Goal: Transaction & Acquisition: Purchase product/service

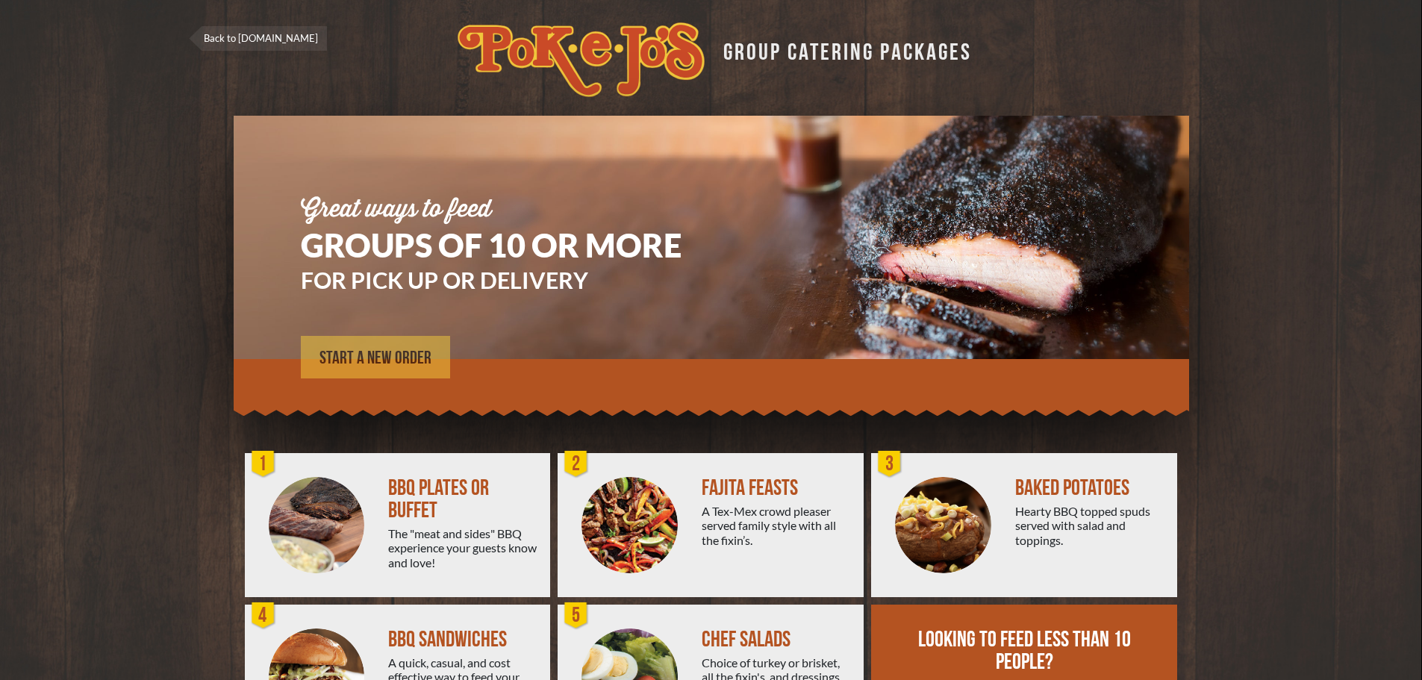
click at [390, 358] on span "START A NEW ORDER" at bounding box center [375, 358] width 112 height 18
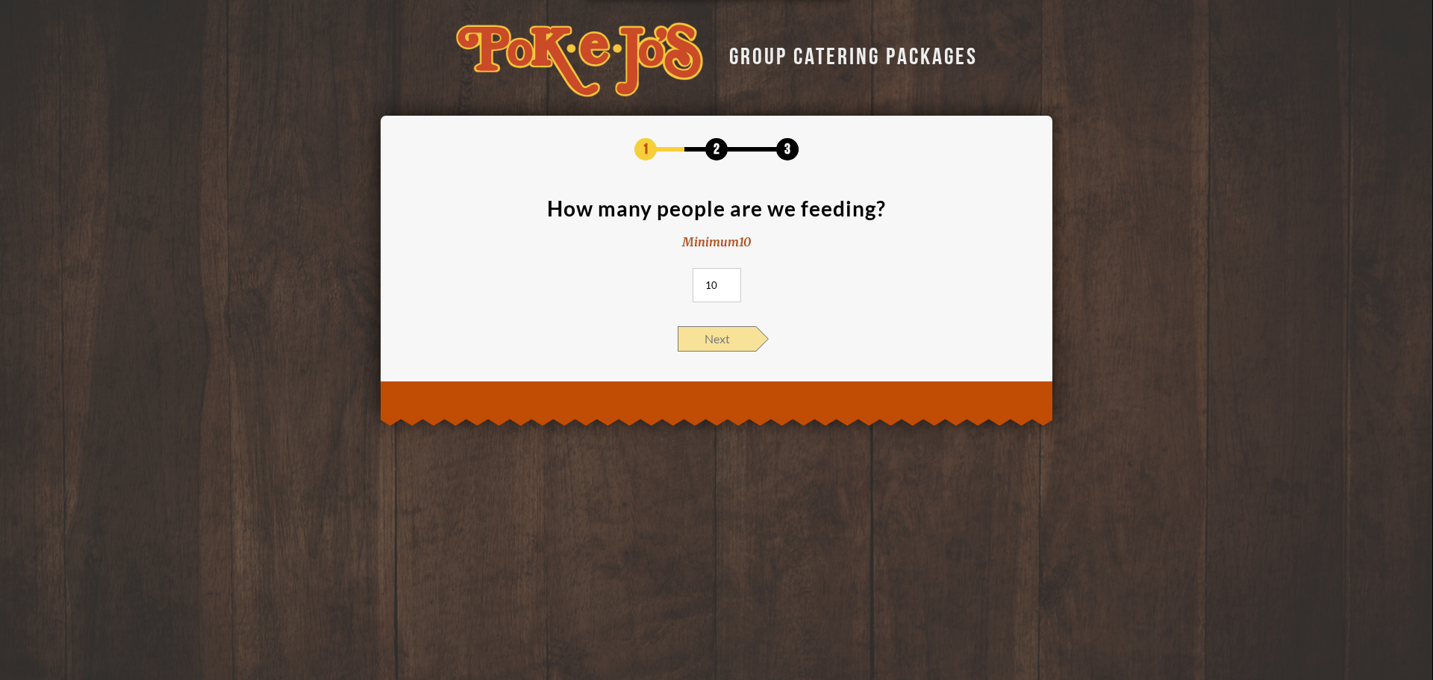
click at [717, 340] on span "Next" at bounding box center [717, 338] width 78 height 25
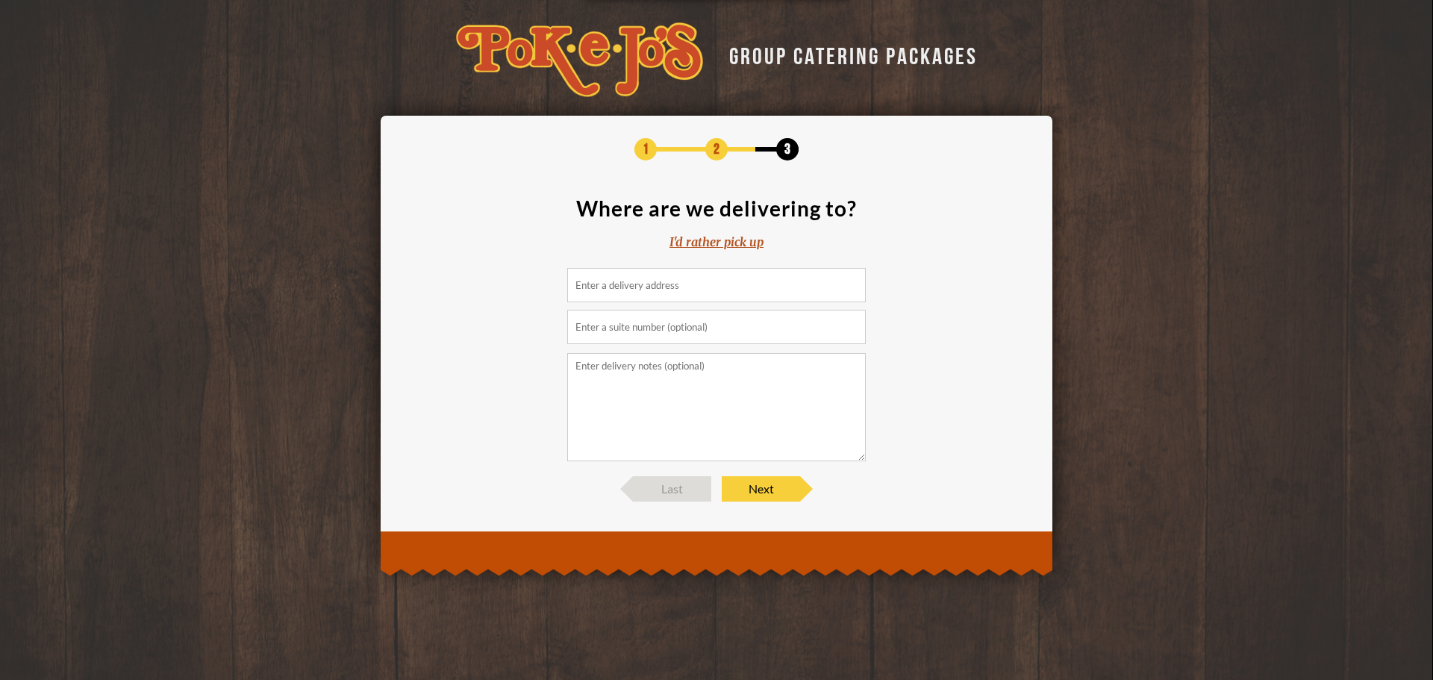
click at [715, 241] on div "I'd rather pick up" at bounding box center [717, 242] width 94 height 17
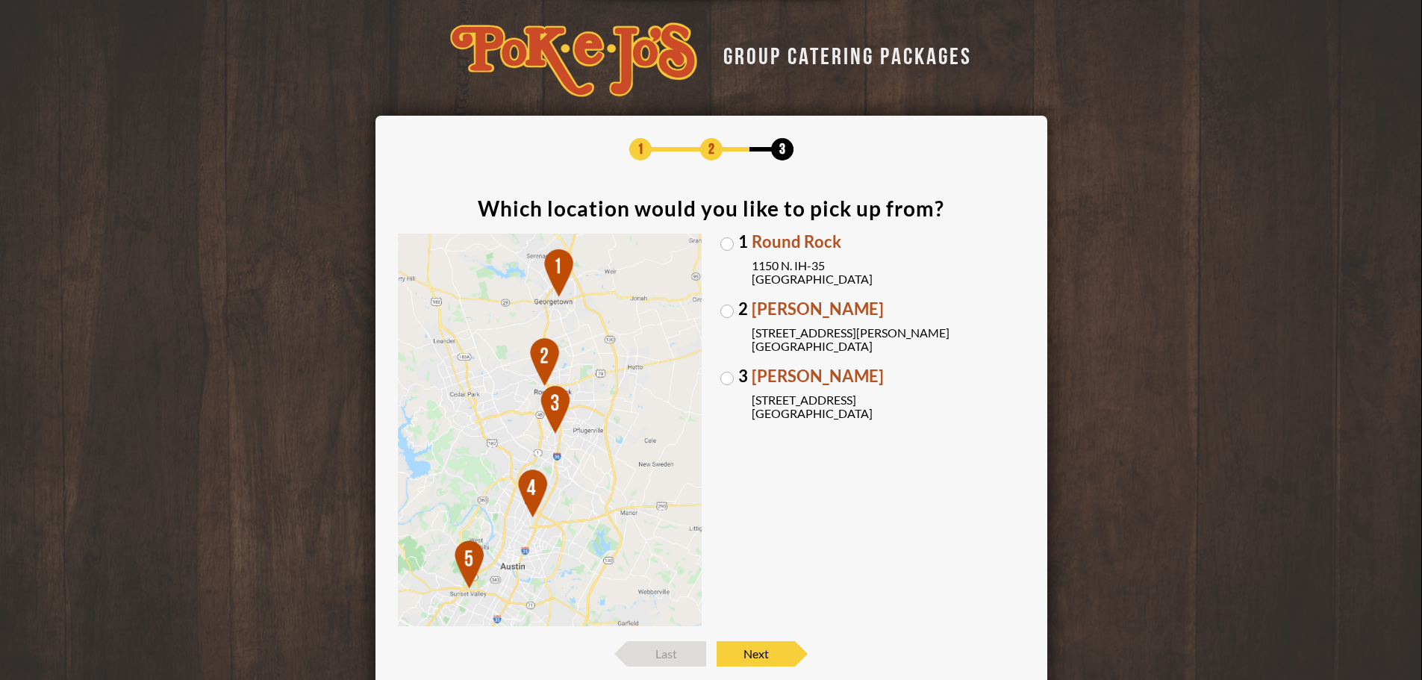
click at [727, 309] on label "[GEOGRAPHIC_DATA][PERSON_NAME] [STREET_ADDRESS][PERSON_NAME]" at bounding box center [872, 327] width 305 height 52
click at [0, 0] on input "[GEOGRAPHIC_DATA][PERSON_NAME] [STREET_ADDRESS][PERSON_NAME]" at bounding box center [0, 0] width 0 height 0
click at [776, 648] on span "Next" at bounding box center [756, 653] width 78 height 25
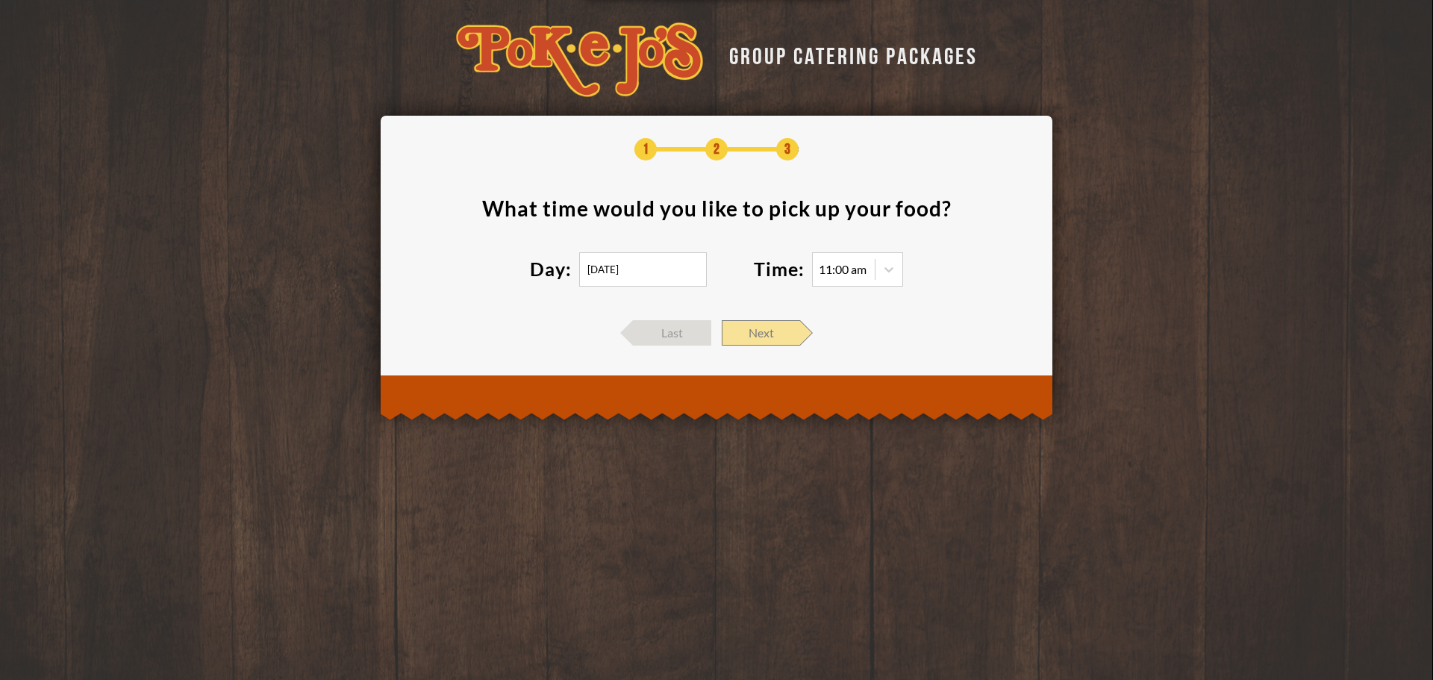
click at [757, 328] on span "Next" at bounding box center [761, 332] width 78 height 25
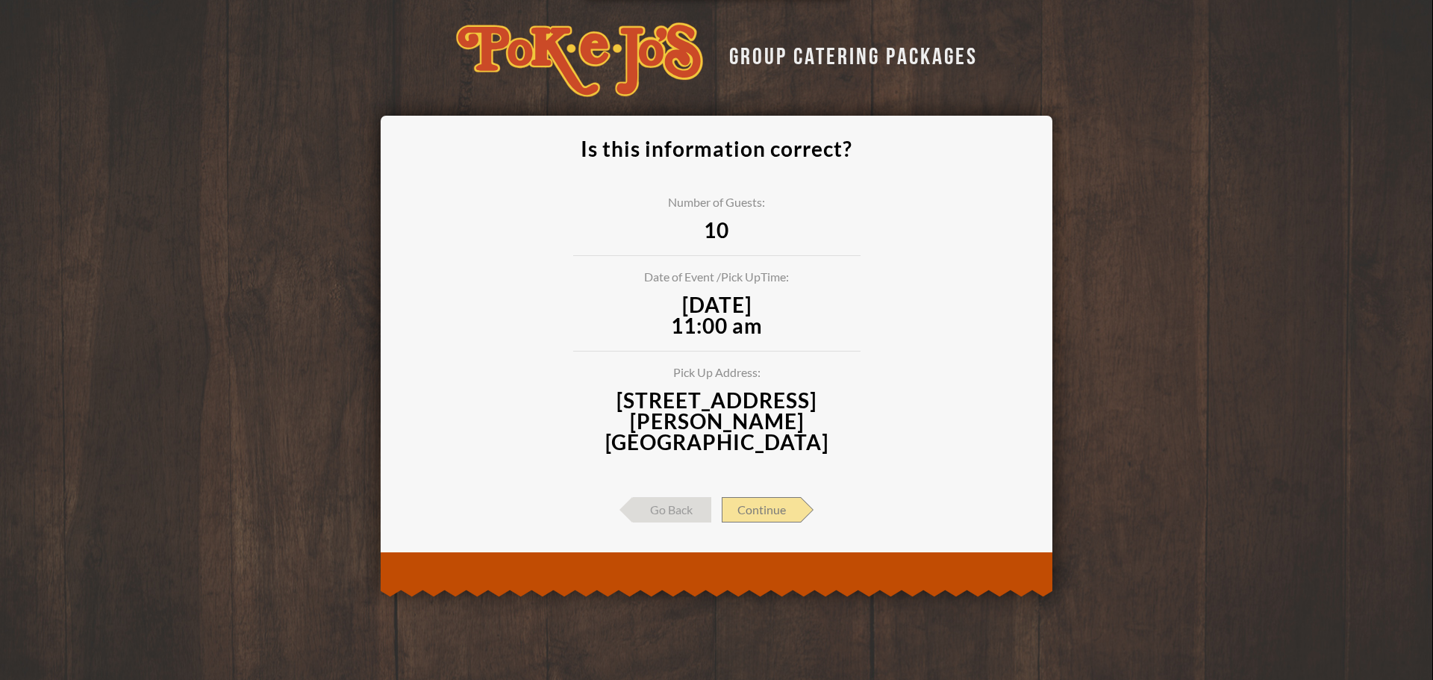
click at [781, 497] on span "Continue" at bounding box center [761, 509] width 79 height 25
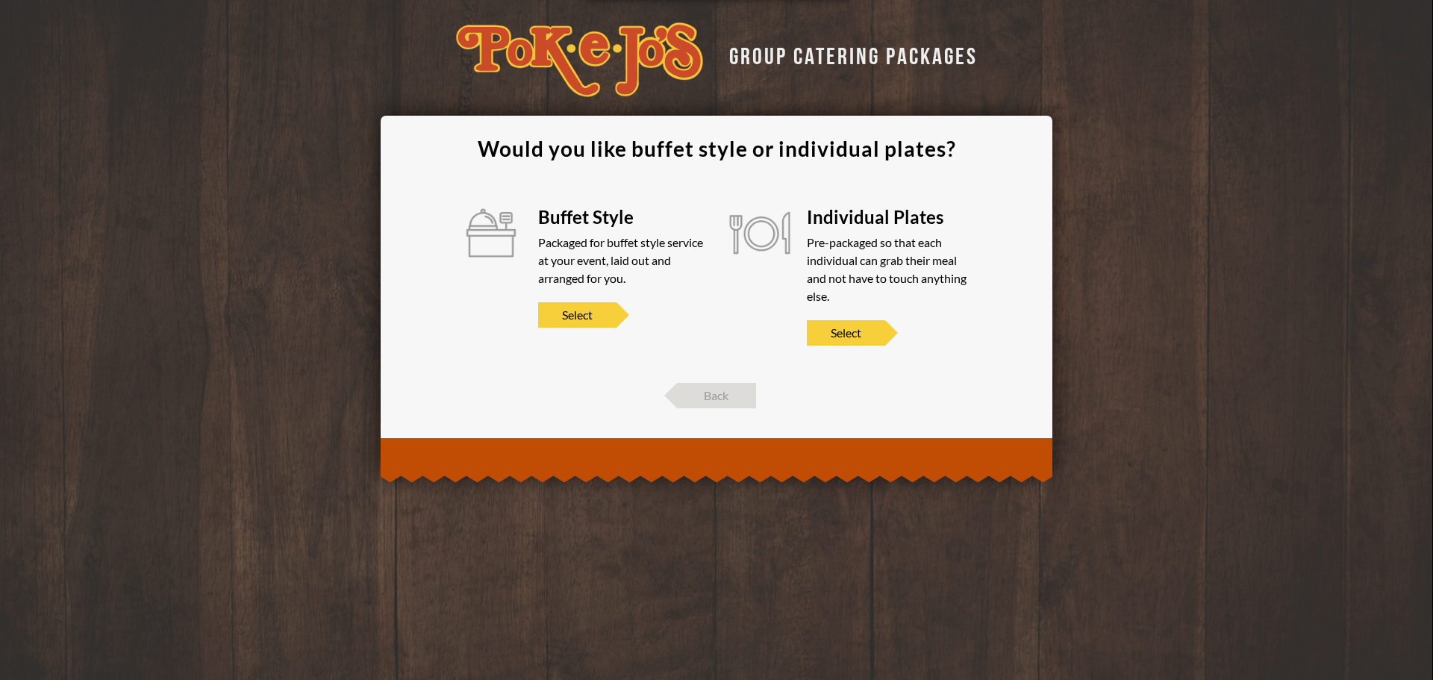
click at [850, 346] on section "Would you like buffet style or individual plates? Buffet Style Packaged for buf…" at bounding box center [716, 253] width 627 height 230
click at [851, 339] on span "Select" at bounding box center [846, 332] width 78 height 25
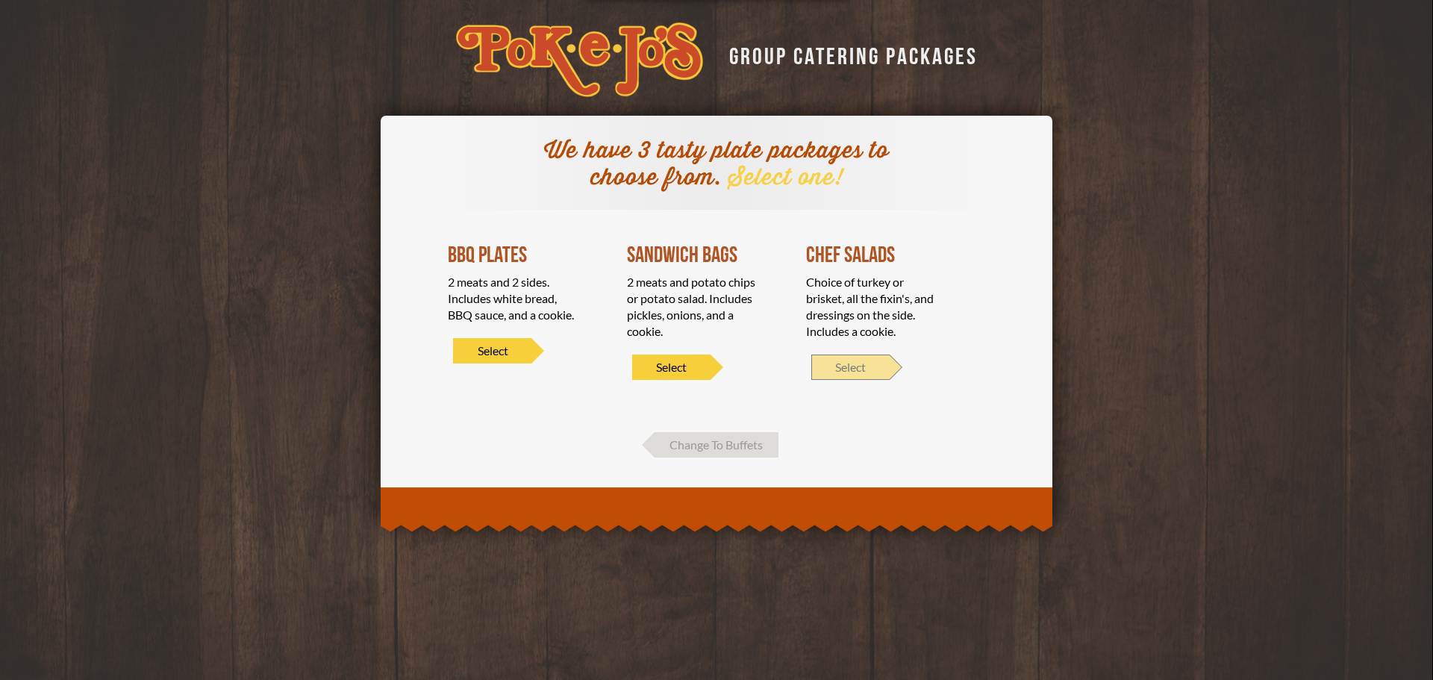
click at [854, 372] on span "Select" at bounding box center [850, 367] width 78 height 25
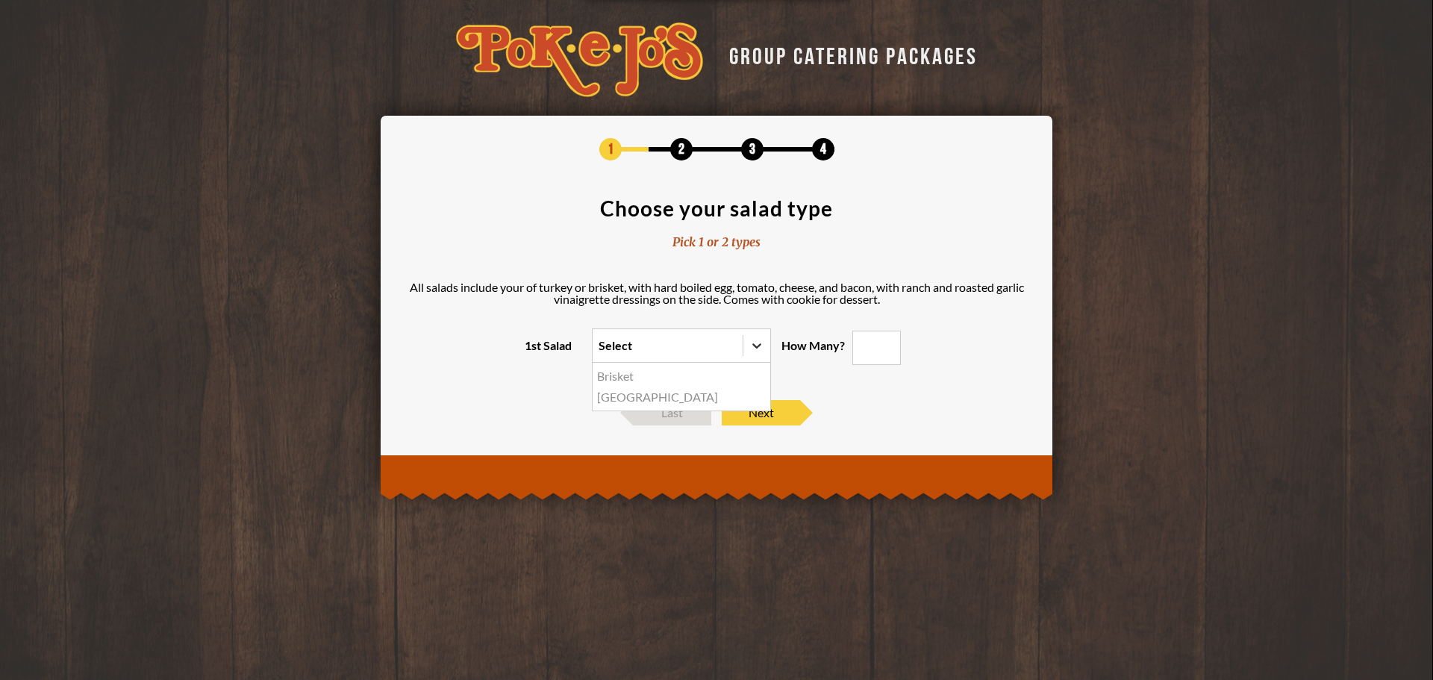
click at [764, 343] on icon at bounding box center [756, 345] width 15 height 15
click at [534, 352] on input "1st Salad option Brisket focused, 1 of 2. 2 results available. Use Up and Down …" at bounding box center [534, 352] width 0 height 0
click at [764, 343] on icon at bounding box center [756, 345] width 15 height 15
click at [534, 352] on input "1st Salad option Brisket focused, 1 of 2. 2 results available. Use Up and Down …" at bounding box center [534, 352] width 0 height 0
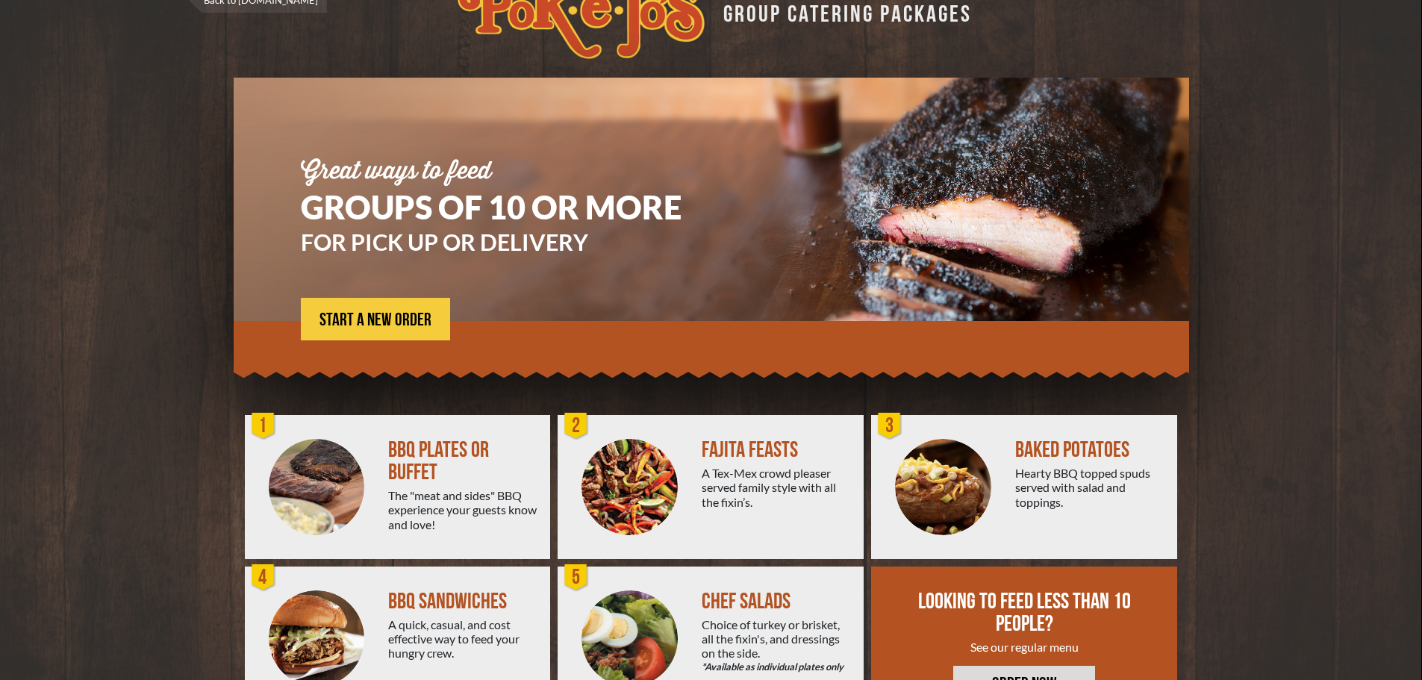
scroll to position [107, 0]
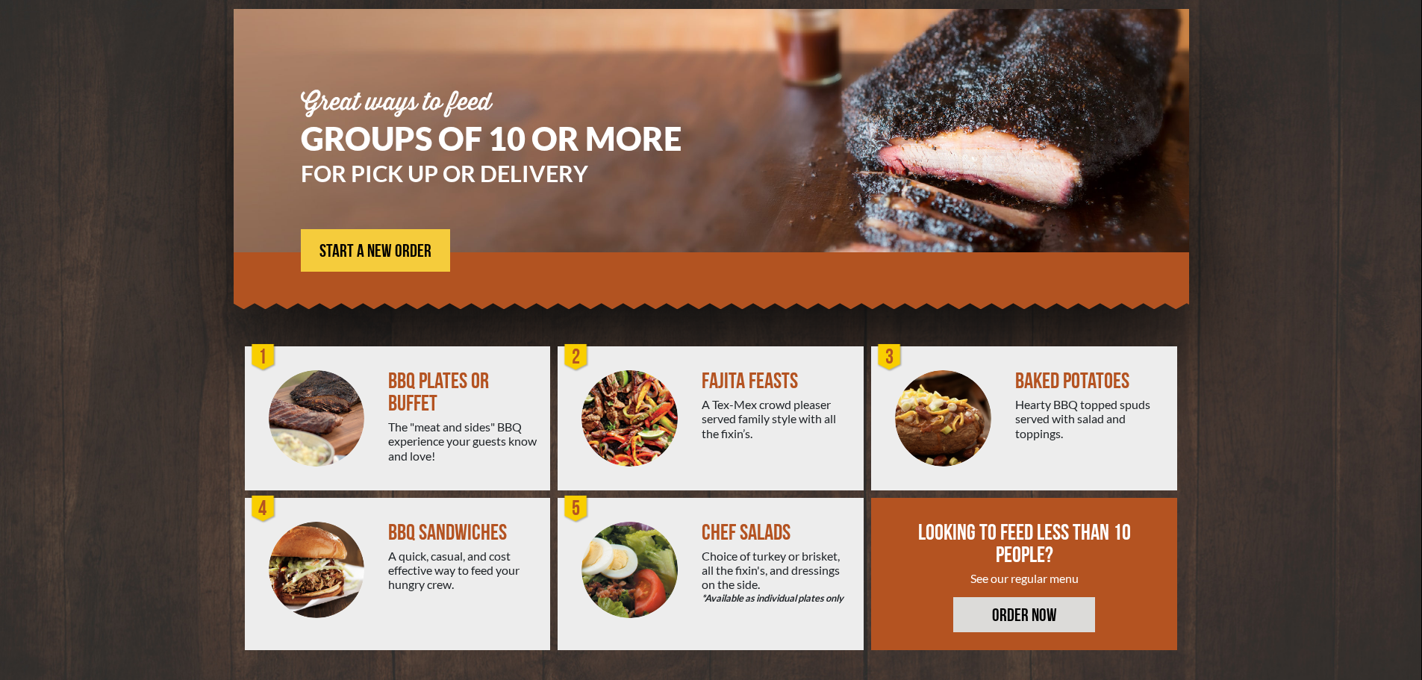
click at [1017, 621] on link "ORDER NOW" at bounding box center [1024, 614] width 142 height 35
click at [380, 243] on span "START A NEW ORDER" at bounding box center [375, 252] width 112 height 18
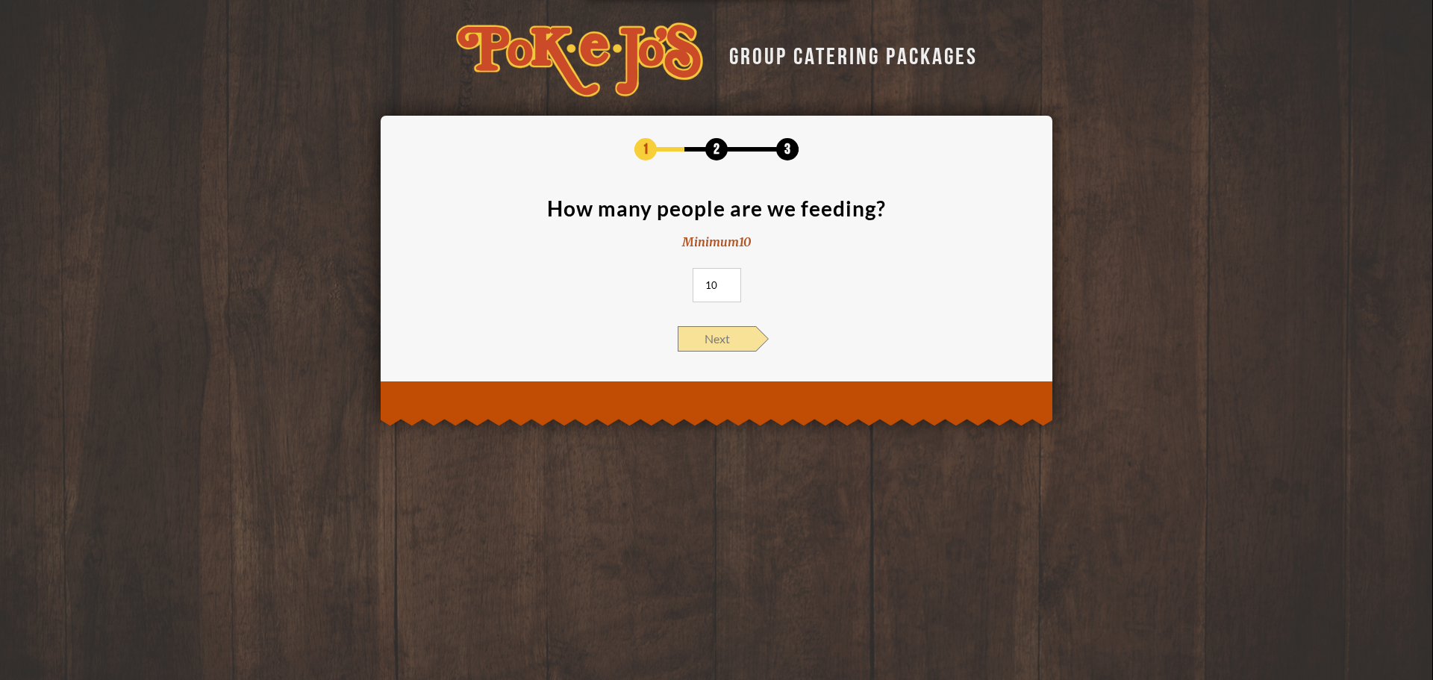
click at [700, 332] on span "Next" at bounding box center [717, 338] width 78 height 25
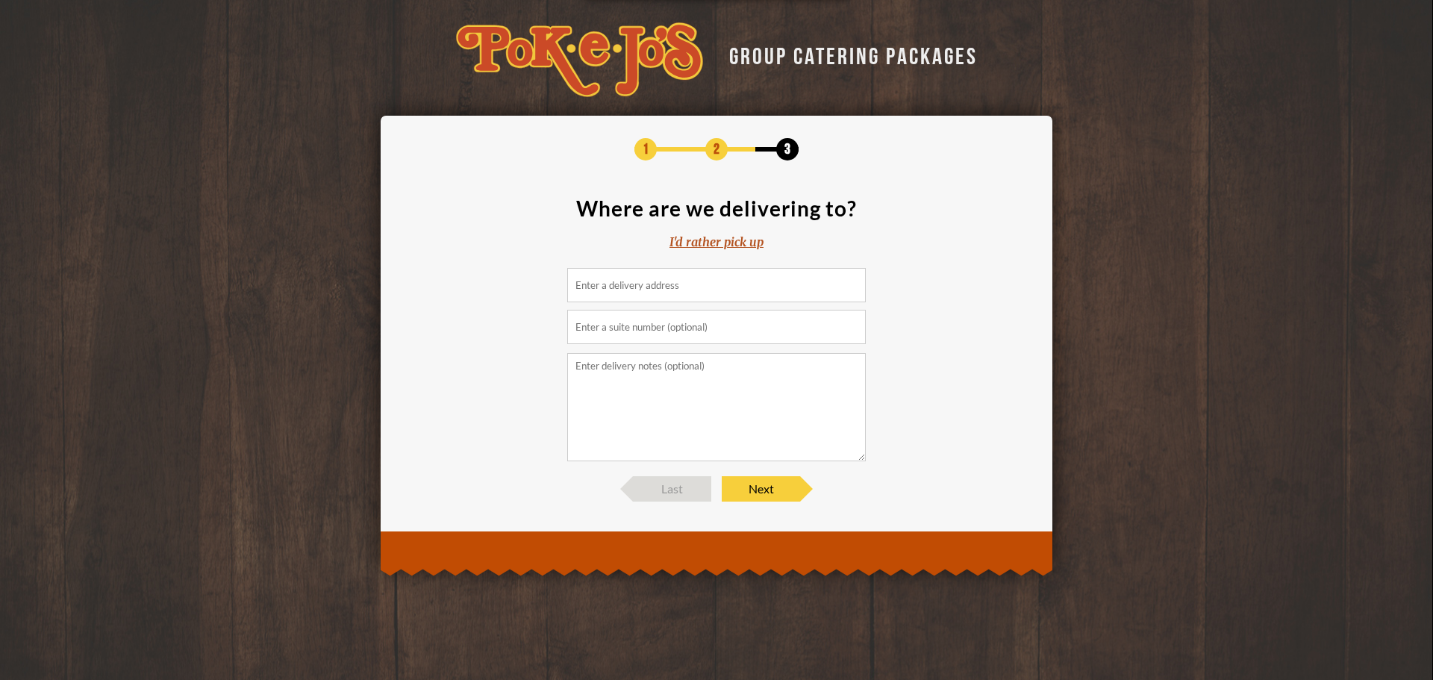
click at [720, 239] on div "I'd rather pick up" at bounding box center [717, 242] width 94 height 17
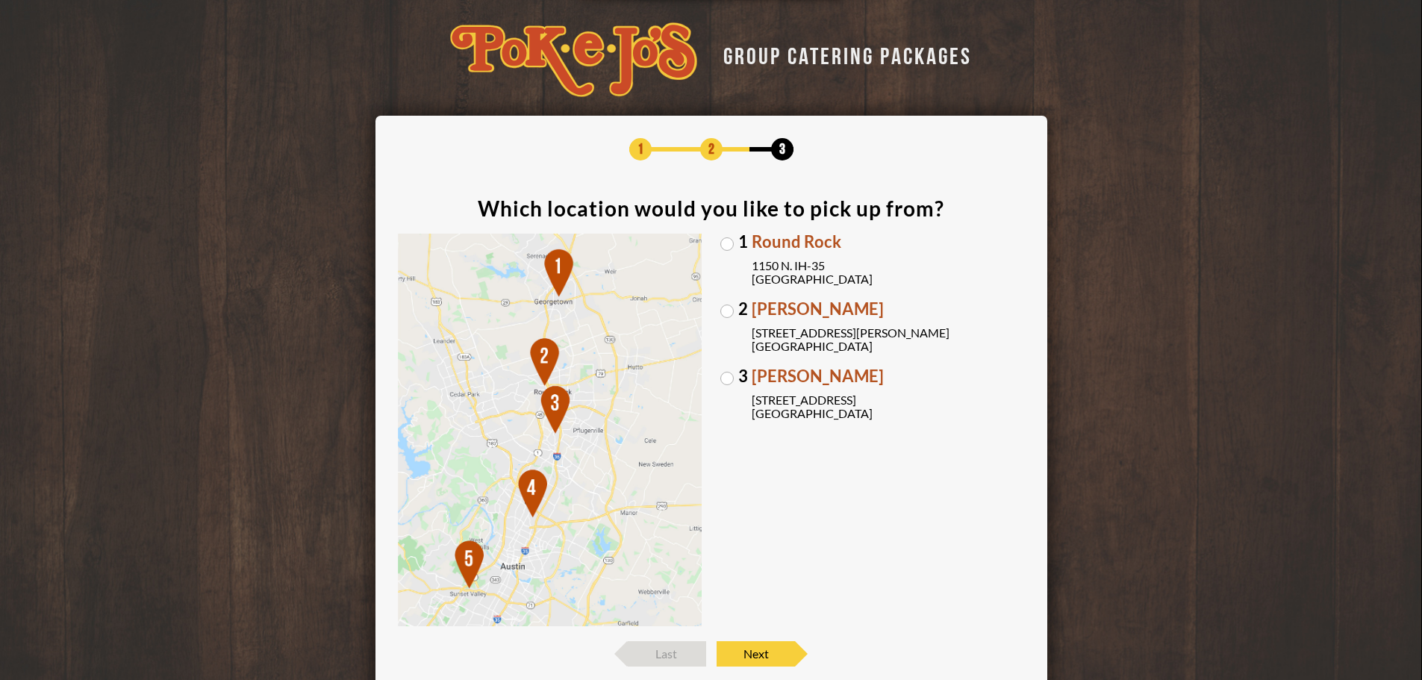
click at [735, 311] on label "[GEOGRAPHIC_DATA][PERSON_NAME] [STREET_ADDRESS][PERSON_NAME]" at bounding box center [872, 327] width 305 height 52
click at [0, 0] on input "[GEOGRAPHIC_DATA][PERSON_NAME] [STREET_ADDRESS][PERSON_NAME]" at bounding box center [0, 0] width 0 height 0
click at [761, 659] on span "Next" at bounding box center [756, 653] width 78 height 25
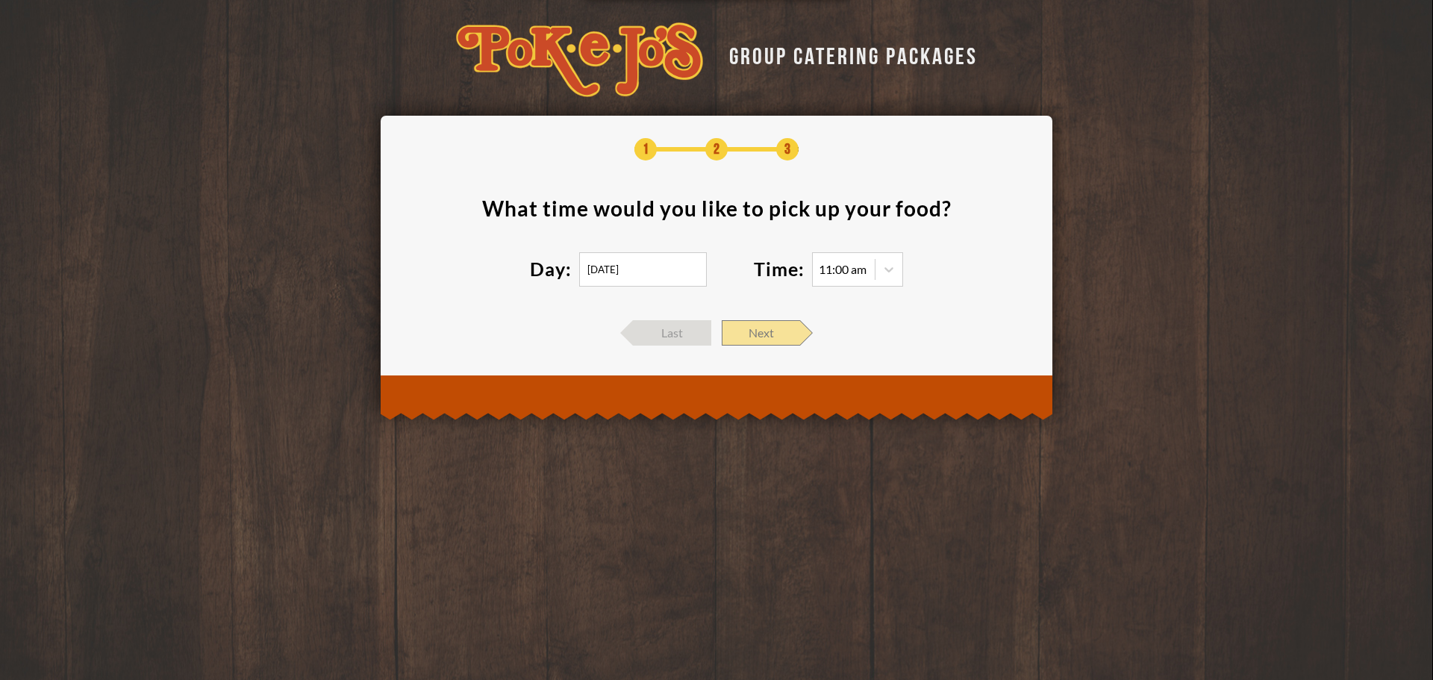
click at [768, 340] on span "Next" at bounding box center [761, 332] width 78 height 25
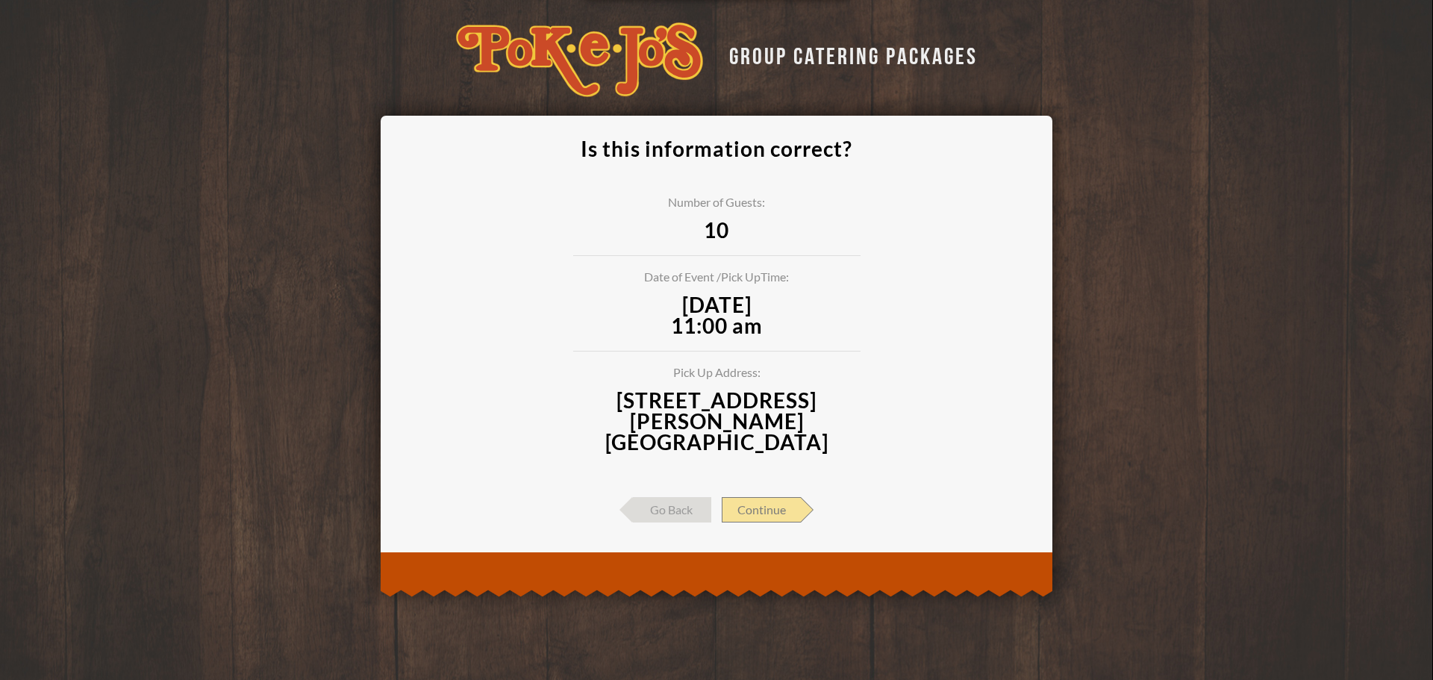
click at [790, 497] on span "Continue" at bounding box center [761, 509] width 79 height 25
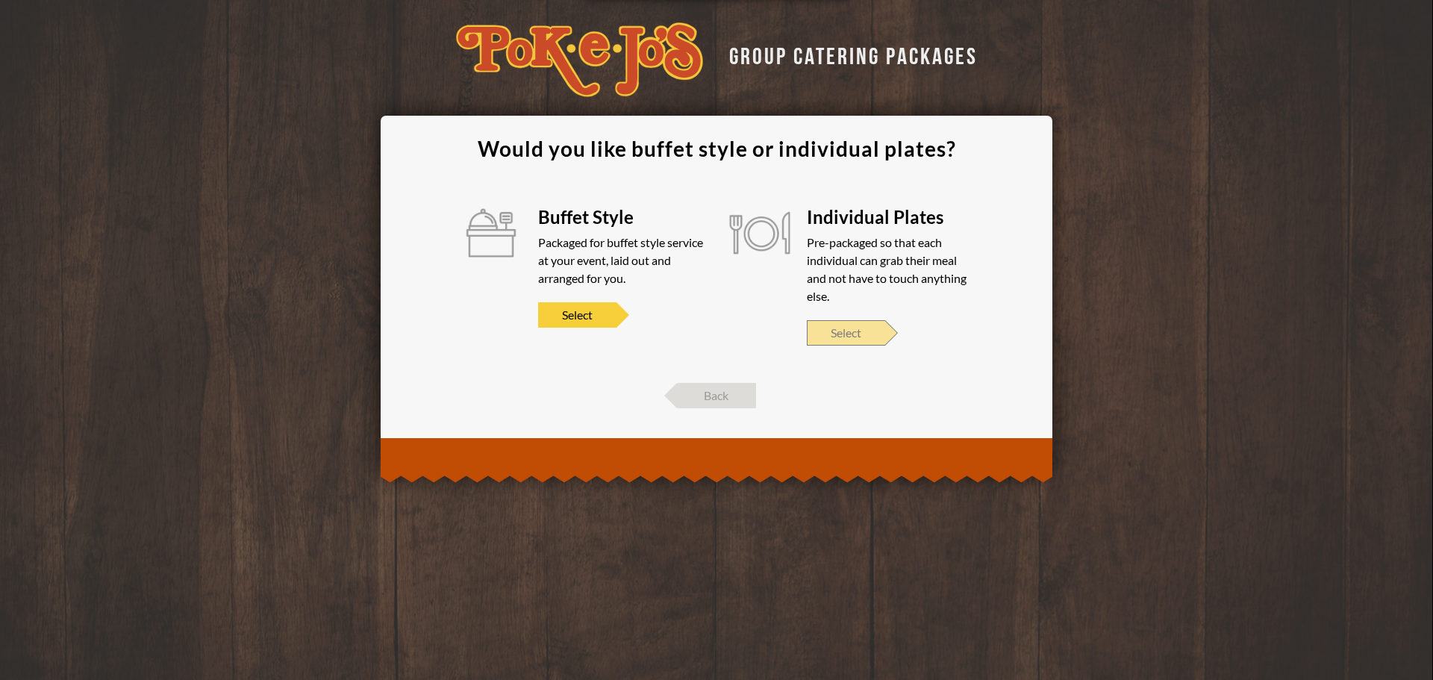
click at [846, 334] on span "Select" at bounding box center [846, 332] width 78 height 25
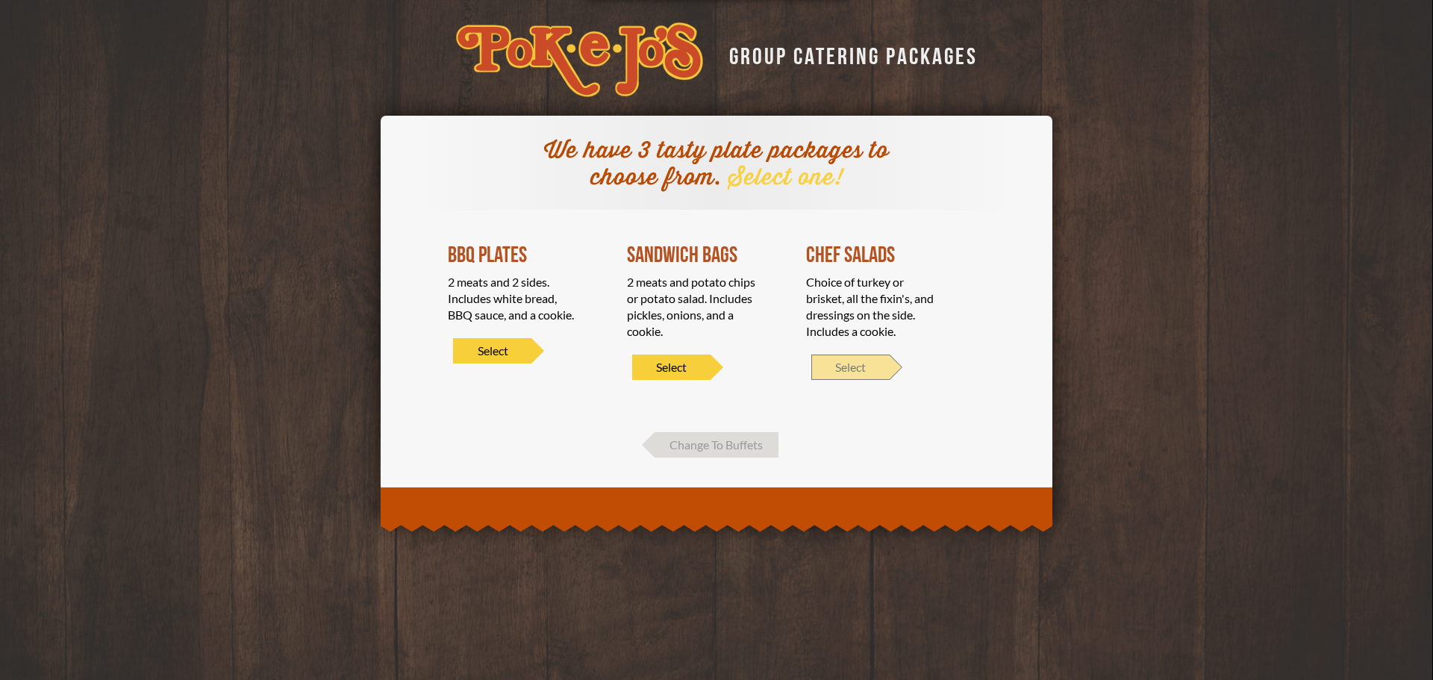
click at [852, 371] on span "Select" at bounding box center [850, 367] width 78 height 25
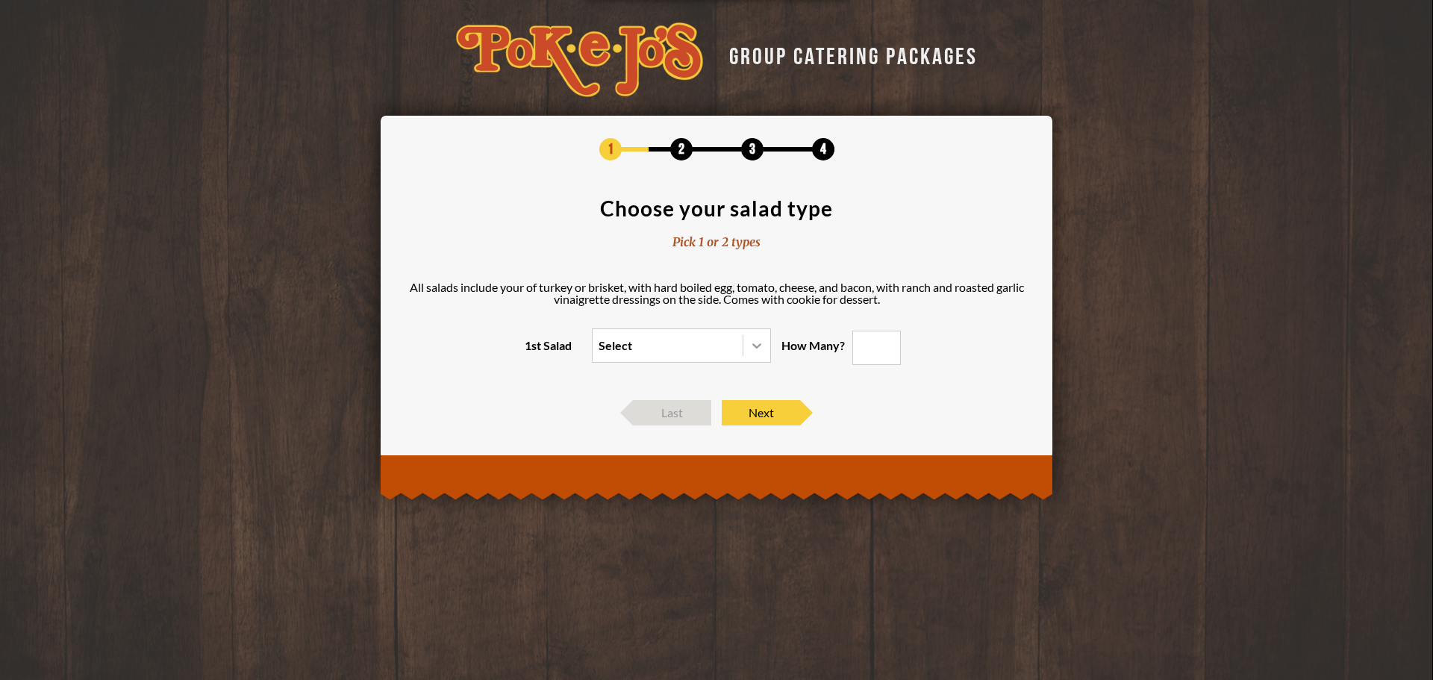
click at [758, 348] on icon at bounding box center [756, 345] width 15 height 15
click at [534, 352] on input "1st Salad Select" at bounding box center [534, 352] width 0 height 0
click at [669, 399] on div "[GEOGRAPHIC_DATA]" at bounding box center [682, 397] width 178 height 21
click at [534, 352] on input "1st Salad option Turkey focused, 2 of 2. 2 results available. Use Up and Down t…" at bounding box center [534, 352] width 0 height 0
type input "0"
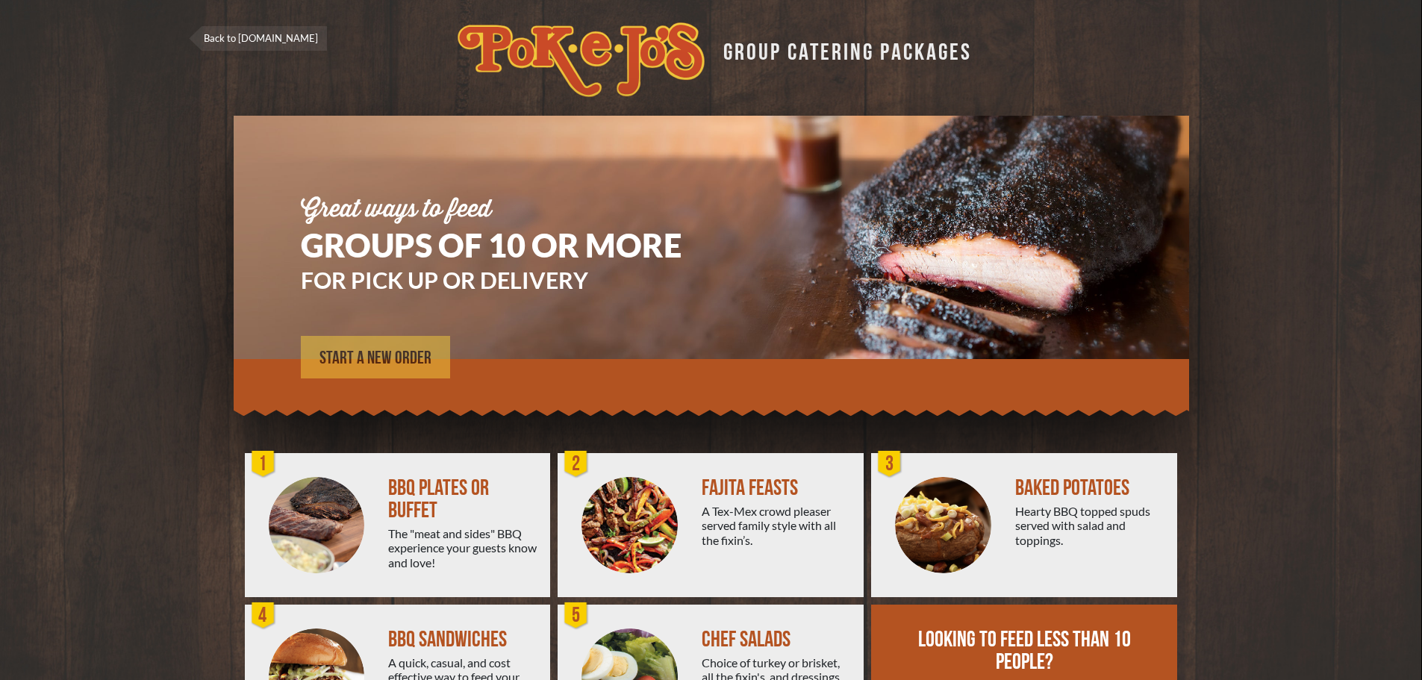
click at [352, 353] on span "START A NEW ORDER" at bounding box center [375, 358] width 112 height 18
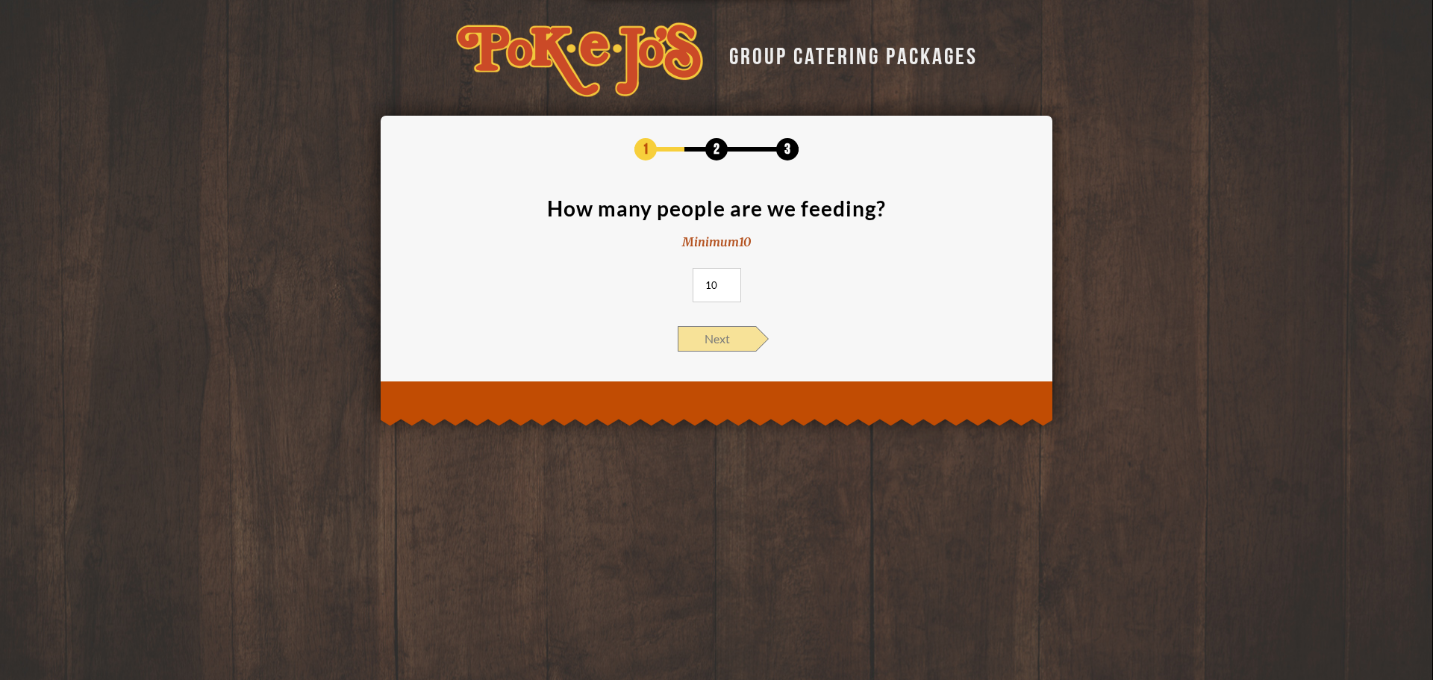
click at [729, 340] on span "Next" at bounding box center [717, 338] width 78 height 25
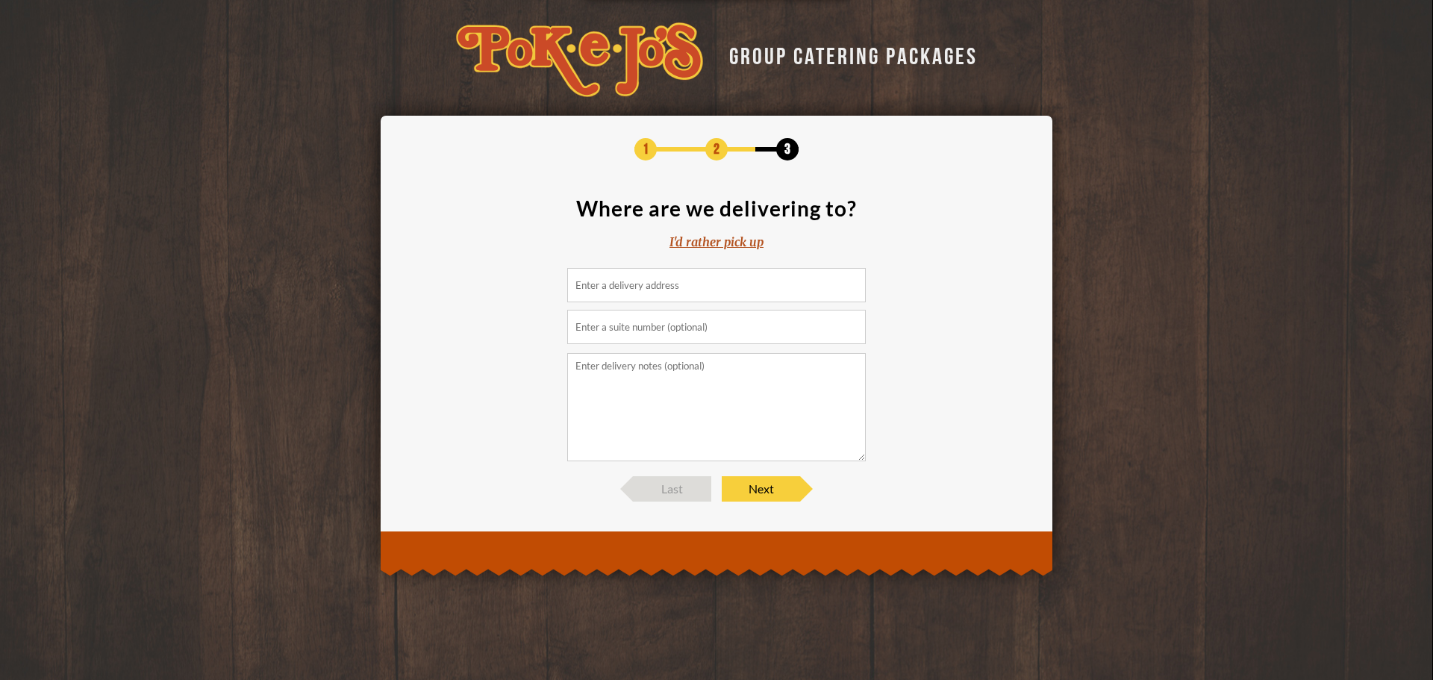
click at [731, 239] on div "I'd rather pick up" at bounding box center [717, 242] width 94 height 17
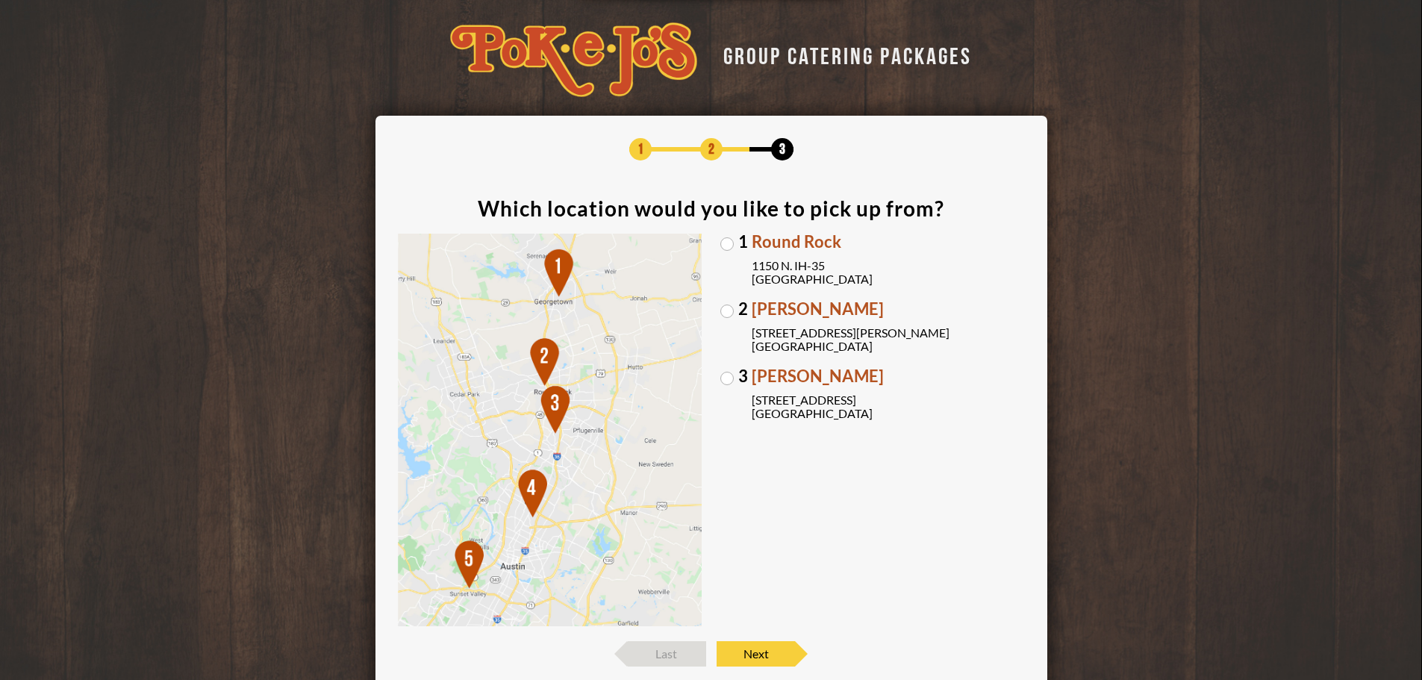
click at [731, 309] on label "[GEOGRAPHIC_DATA][PERSON_NAME] [STREET_ADDRESS][PERSON_NAME]" at bounding box center [872, 327] width 305 height 52
click at [0, 0] on input "[GEOGRAPHIC_DATA][PERSON_NAME] [STREET_ADDRESS][PERSON_NAME]" at bounding box center [0, 0] width 0 height 0
click at [767, 658] on span "Next" at bounding box center [756, 653] width 78 height 25
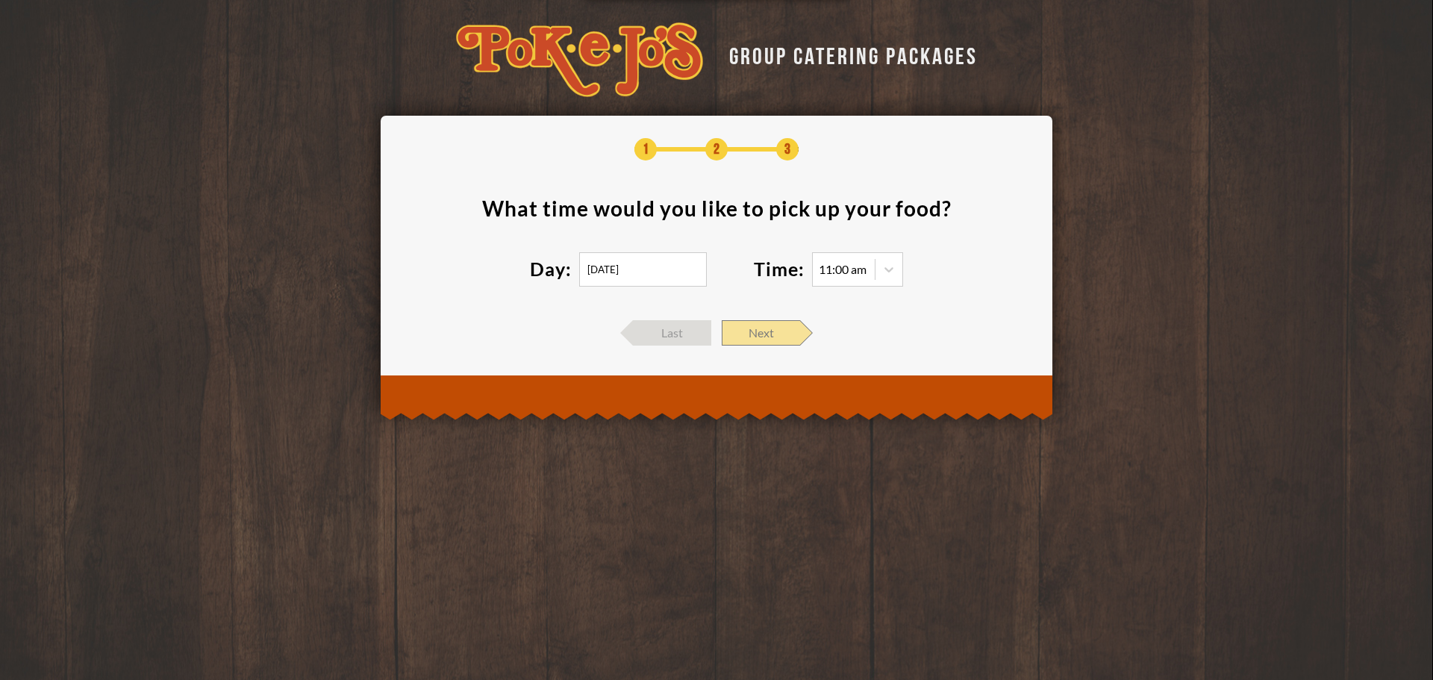
click at [764, 338] on span "Next" at bounding box center [761, 332] width 78 height 25
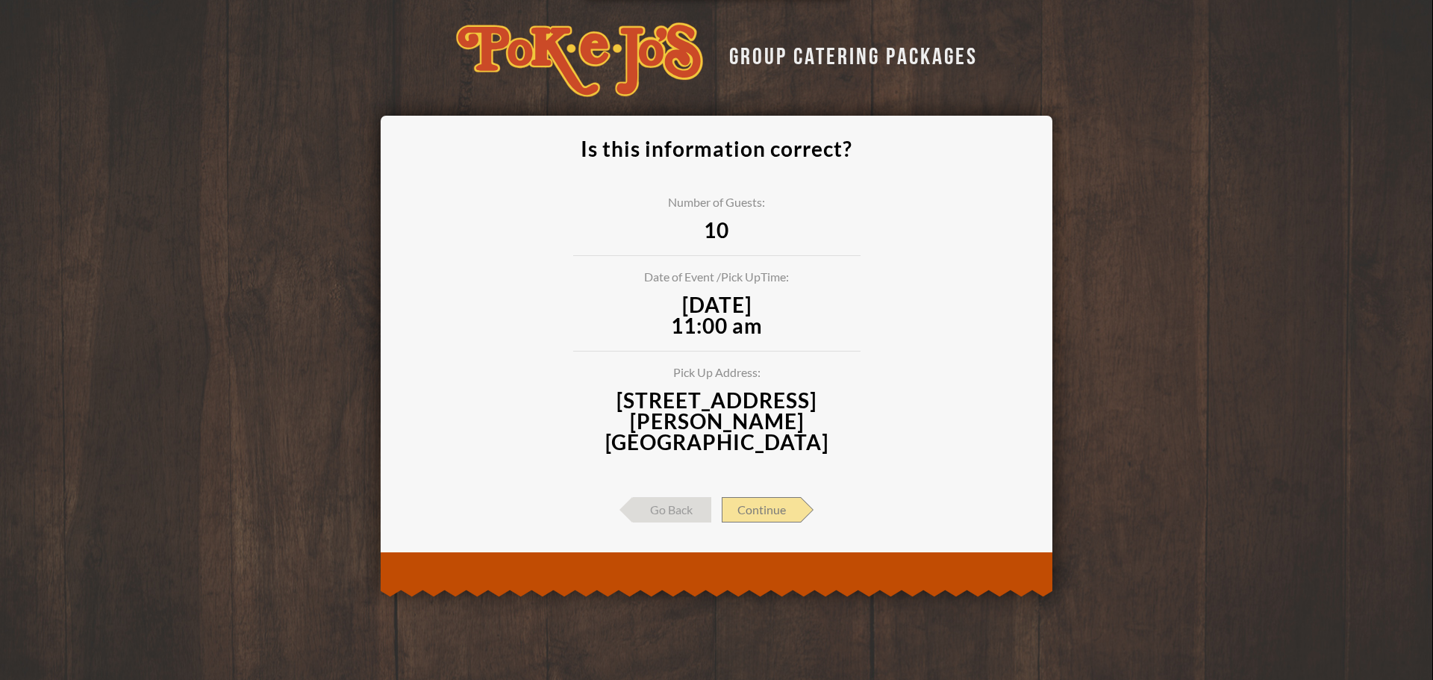
click at [775, 497] on span "Continue" at bounding box center [761, 509] width 79 height 25
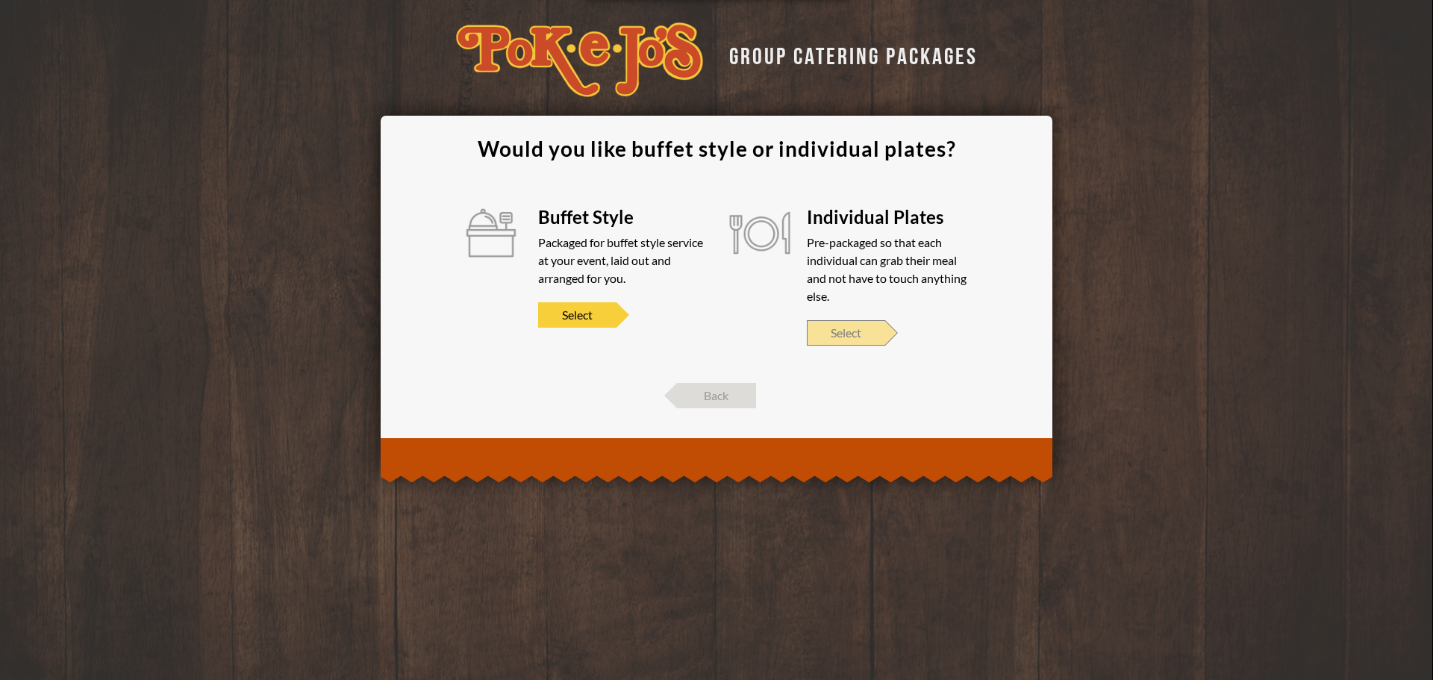
click at [855, 325] on span "Select" at bounding box center [846, 332] width 78 height 25
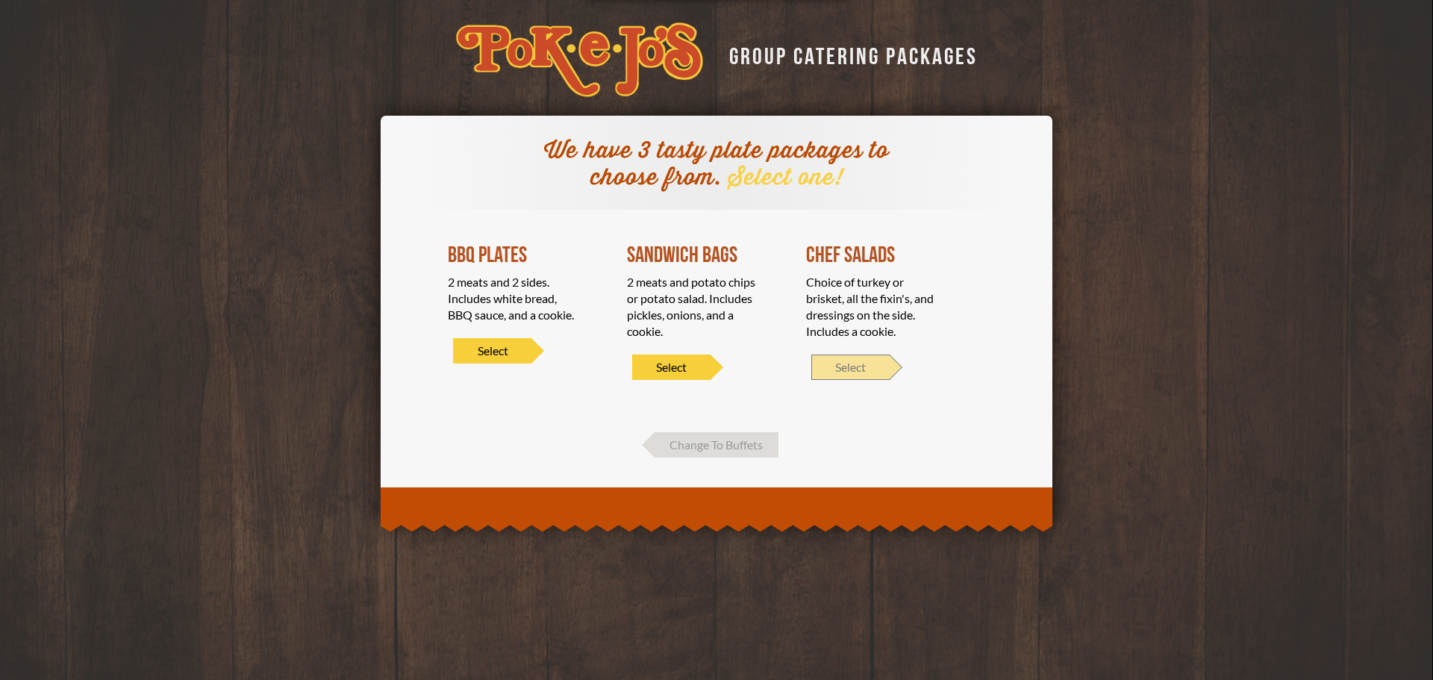
click at [852, 366] on span "Select" at bounding box center [850, 367] width 78 height 25
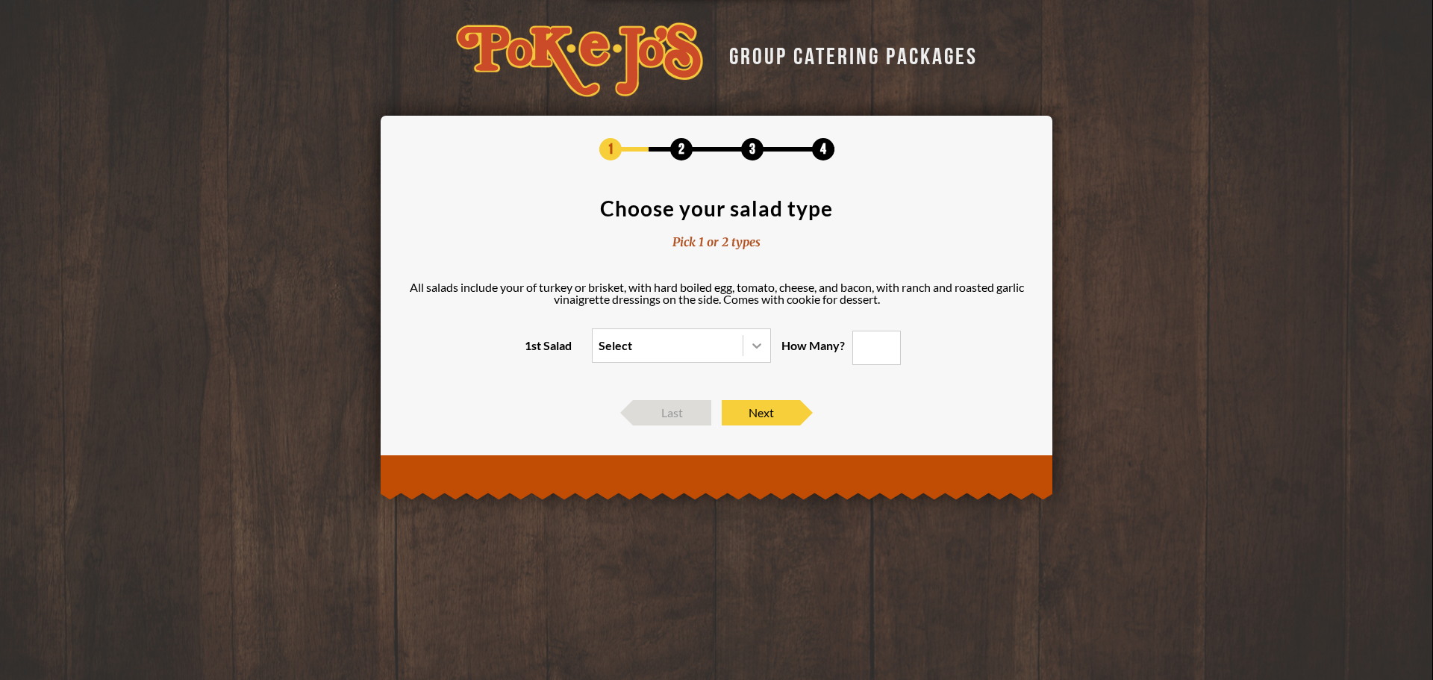
click at [759, 348] on icon at bounding box center [756, 345] width 15 height 15
click at [534, 352] on input "1st Salad Select" at bounding box center [534, 352] width 0 height 0
click at [759, 348] on icon at bounding box center [756, 345] width 15 height 15
click at [534, 352] on input "1st Salad 0 results available. Select is focused , press Down to open the menu,…" at bounding box center [534, 352] width 0 height 0
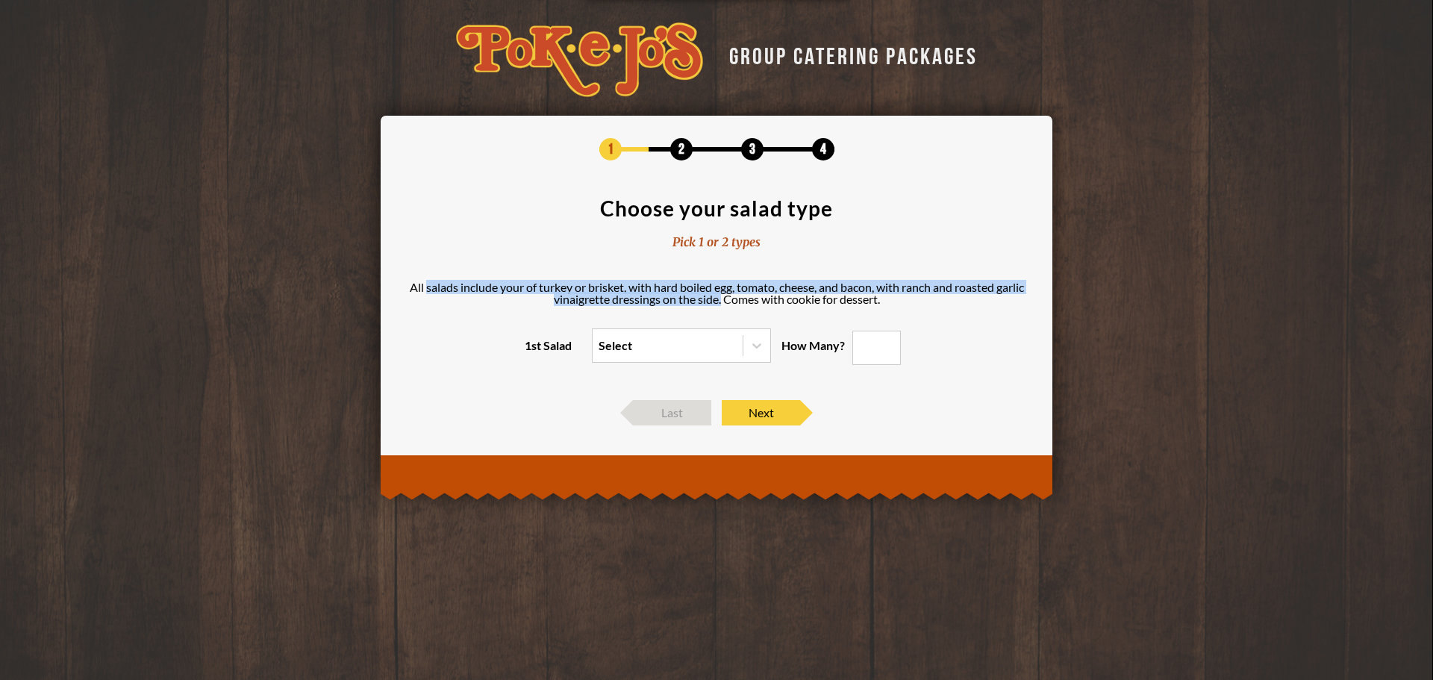
drag, startPoint x: 720, startPoint y: 303, endPoint x: 422, endPoint y: 281, distance: 299.3
click at [422, 281] on p "All salads include your of turkey or brisket, with hard boiled egg, tomato, che…" at bounding box center [716, 293] width 627 height 24
copy p "salads include your of turkey or brisket, with hard boiled egg, tomato, cheese,…"
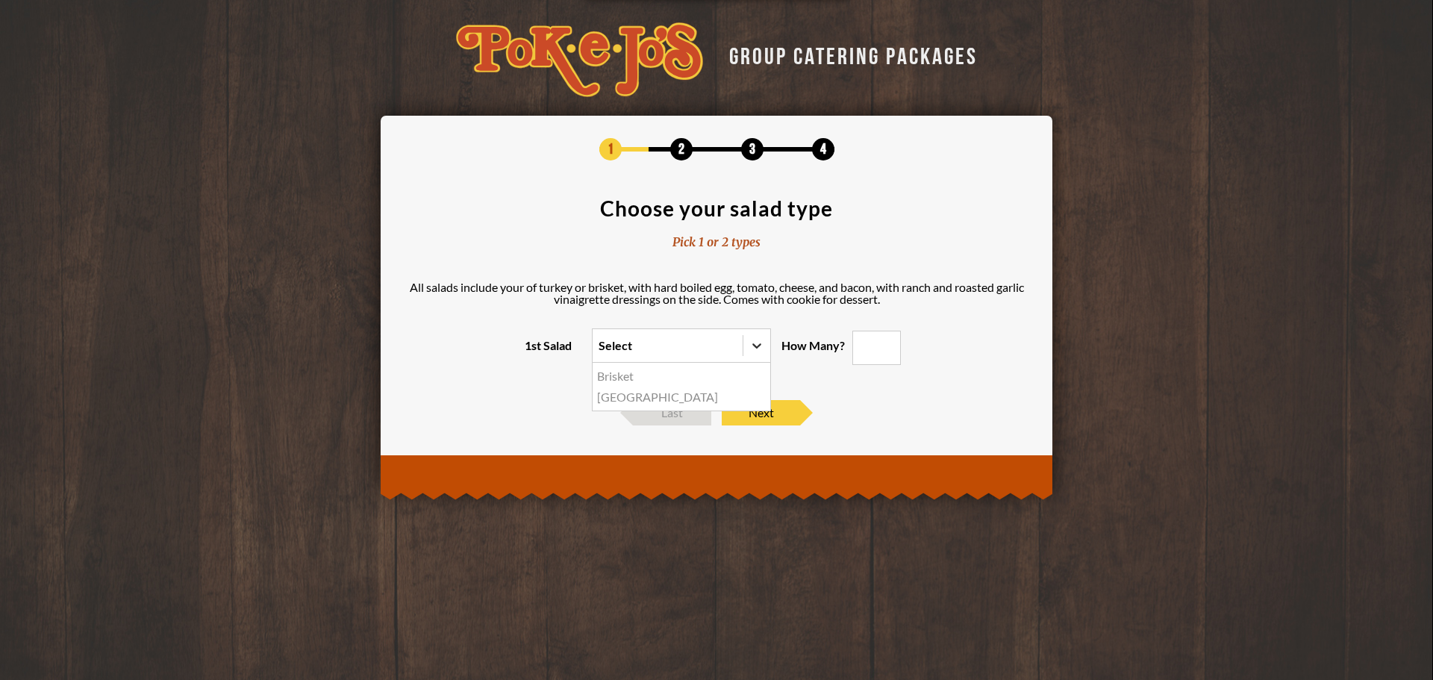
click at [764, 343] on icon at bounding box center [756, 345] width 15 height 15
click at [534, 352] on input "1st Salad option Brisket focused, 1 of 2. 2 results available. Use Up and Down …" at bounding box center [534, 352] width 0 height 0
click at [631, 376] on div "Brisket" at bounding box center [682, 376] width 178 height 21
click at [534, 352] on input "1st Salad option Brisket focused, 1 of 2. 2 results available. Use Up and Down …" at bounding box center [534, 352] width 0 height 0
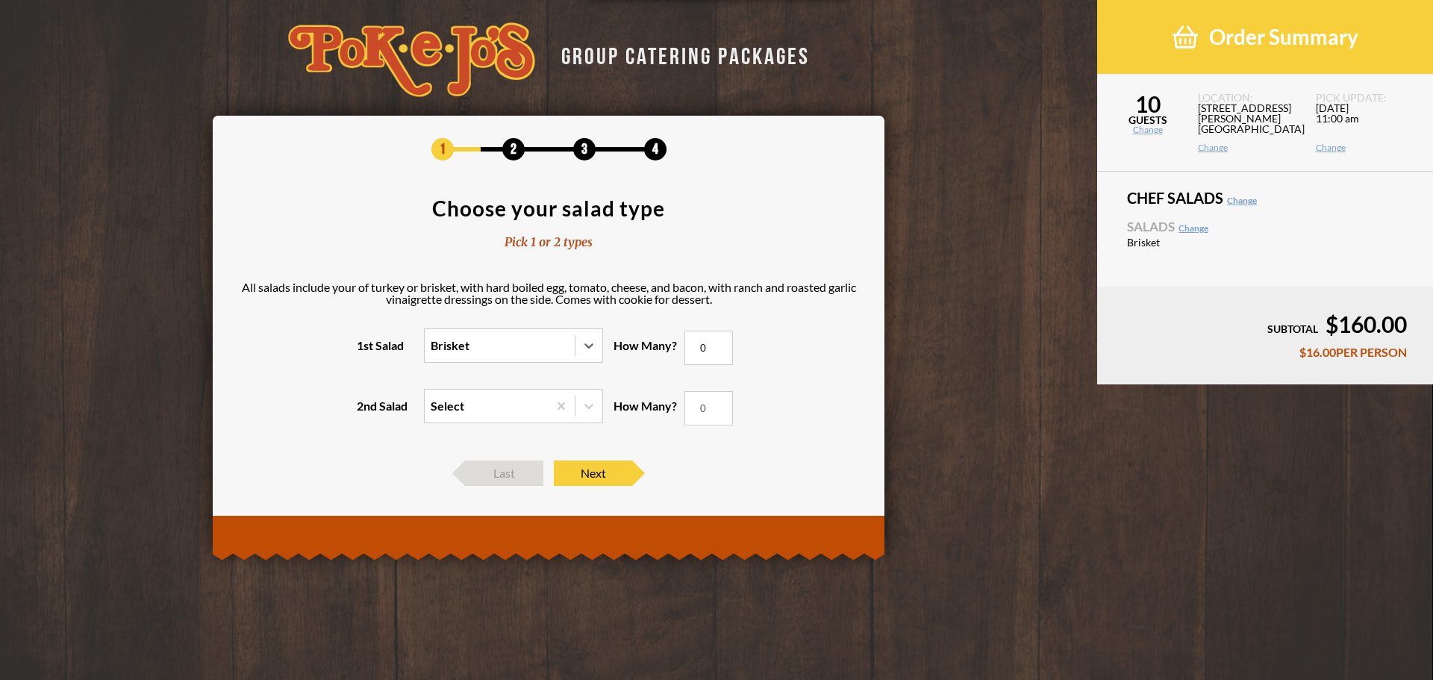
click at [708, 343] on input "0" at bounding box center [708, 348] width 49 height 34
click at [699, 349] on input "0" at bounding box center [708, 348] width 49 height 34
type input "10"
click at [607, 473] on span "Next" at bounding box center [593, 473] width 78 height 25
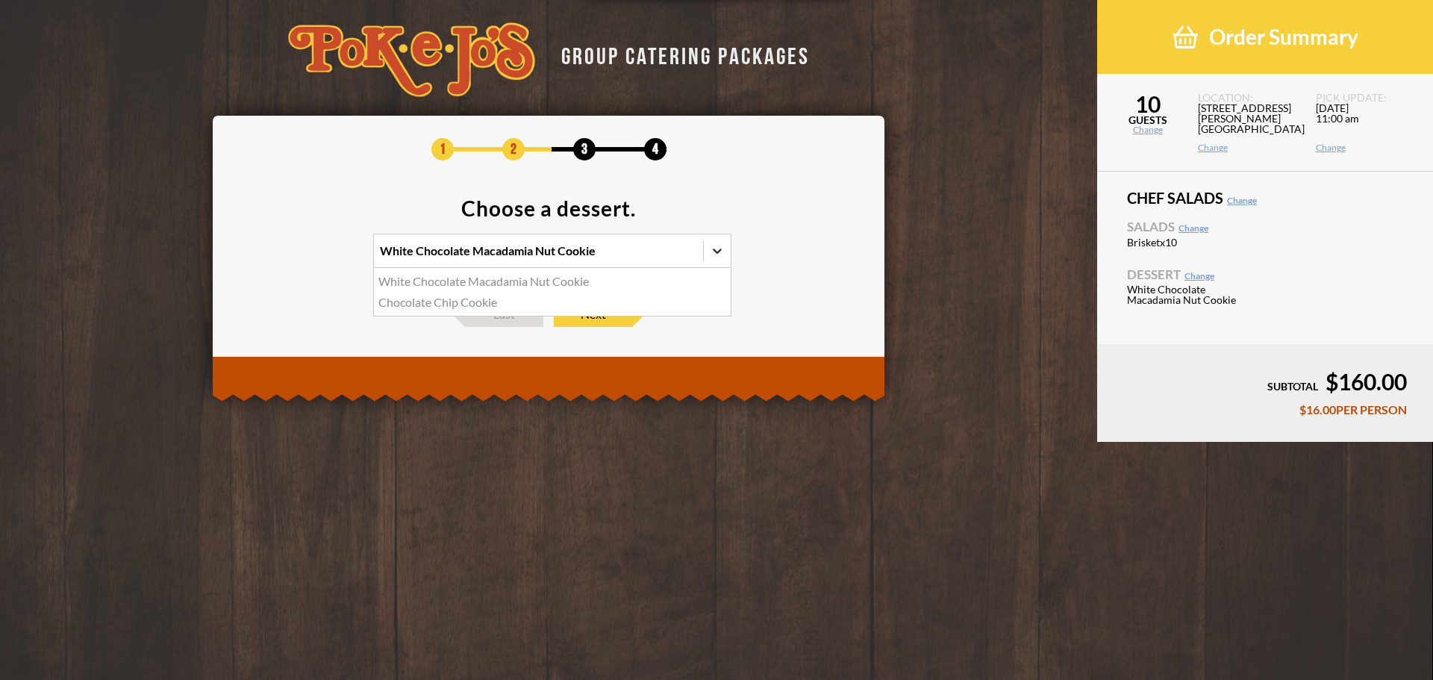
click at [715, 250] on icon at bounding box center [717, 251] width 9 height 5
click at [315, 258] on input "option White Chocolate Macadamia Nut Cookie focused, 1 of 2. 2 results availabl…" at bounding box center [315, 258] width 0 height 0
click at [715, 250] on icon at bounding box center [717, 251] width 9 height 5
click at [315, 258] on input "0 results available. Select is focused , press Down to open the menu, White Cho…" at bounding box center [315, 258] width 0 height 0
click at [585, 311] on span "Next" at bounding box center [593, 314] width 78 height 25
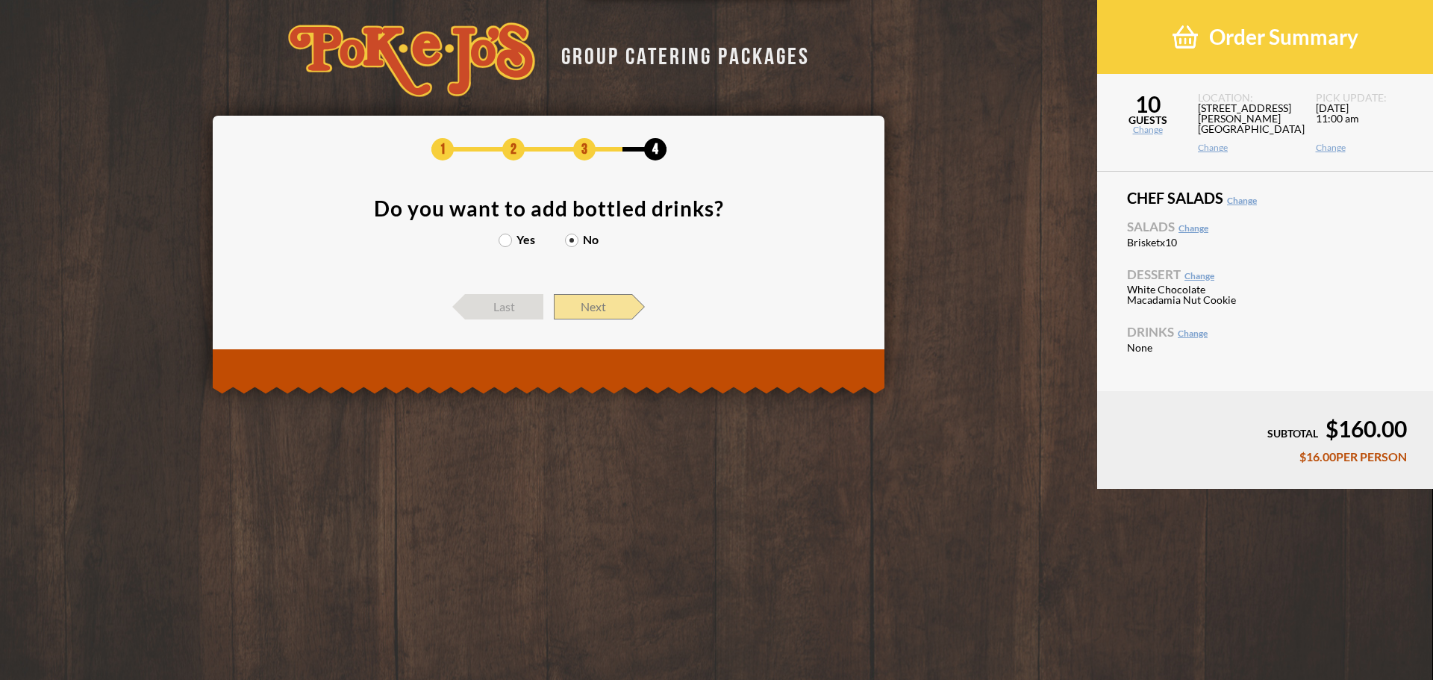
click at [601, 299] on span "Next" at bounding box center [593, 306] width 78 height 25
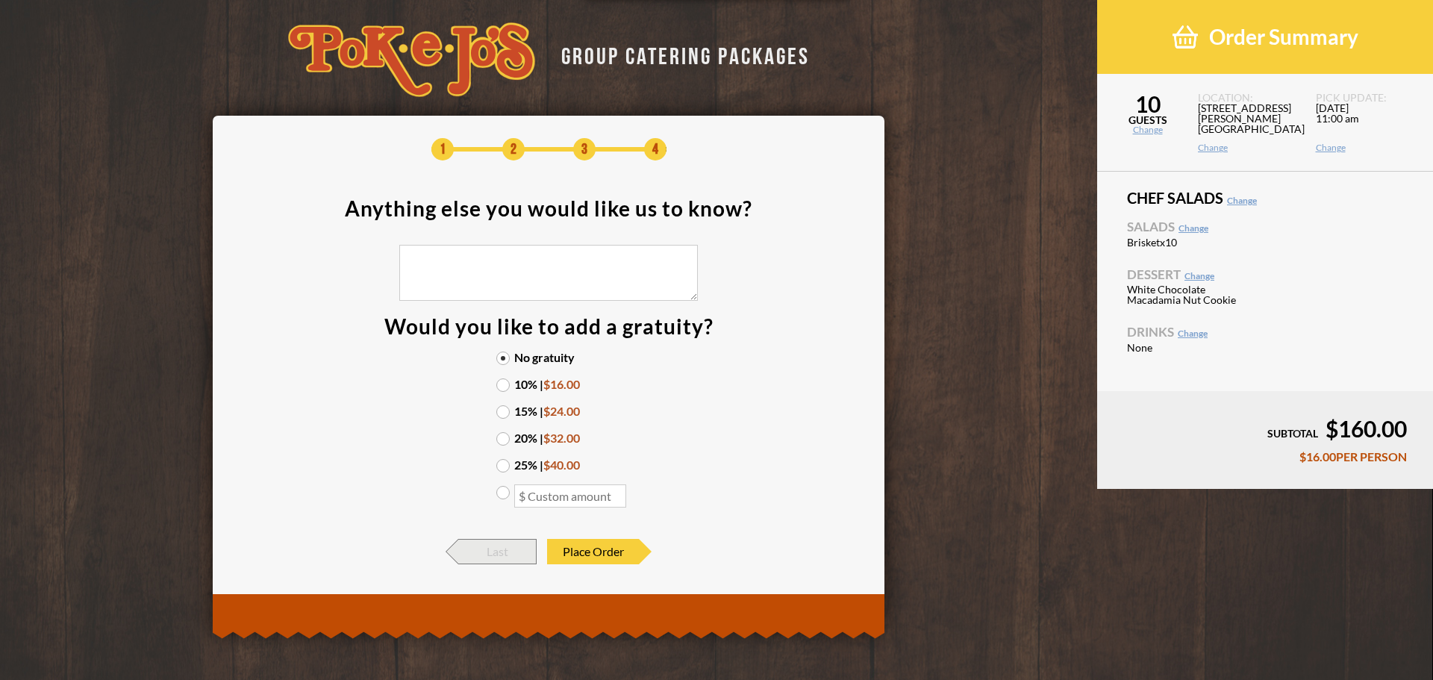
click at [482, 550] on span "Last" at bounding box center [497, 551] width 78 height 25
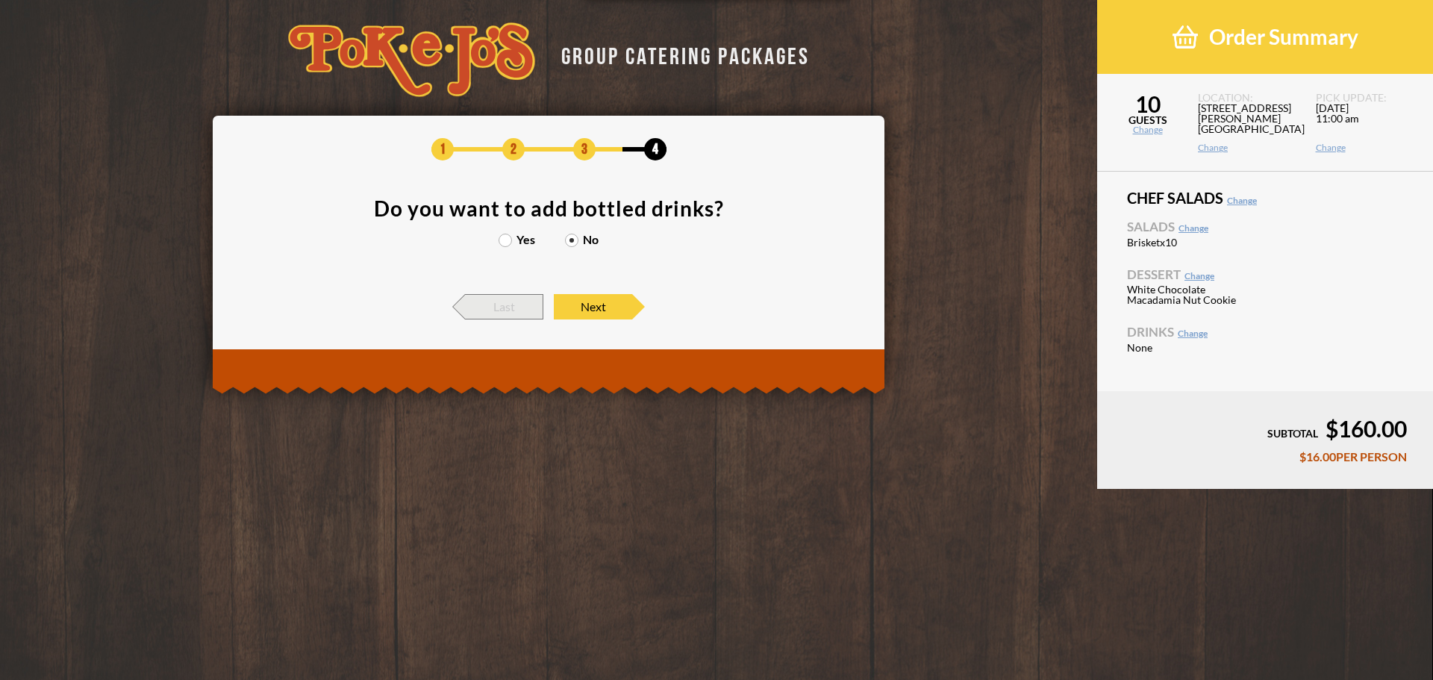
click at [508, 307] on span "Last" at bounding box center [504, 306] width 78 height 25
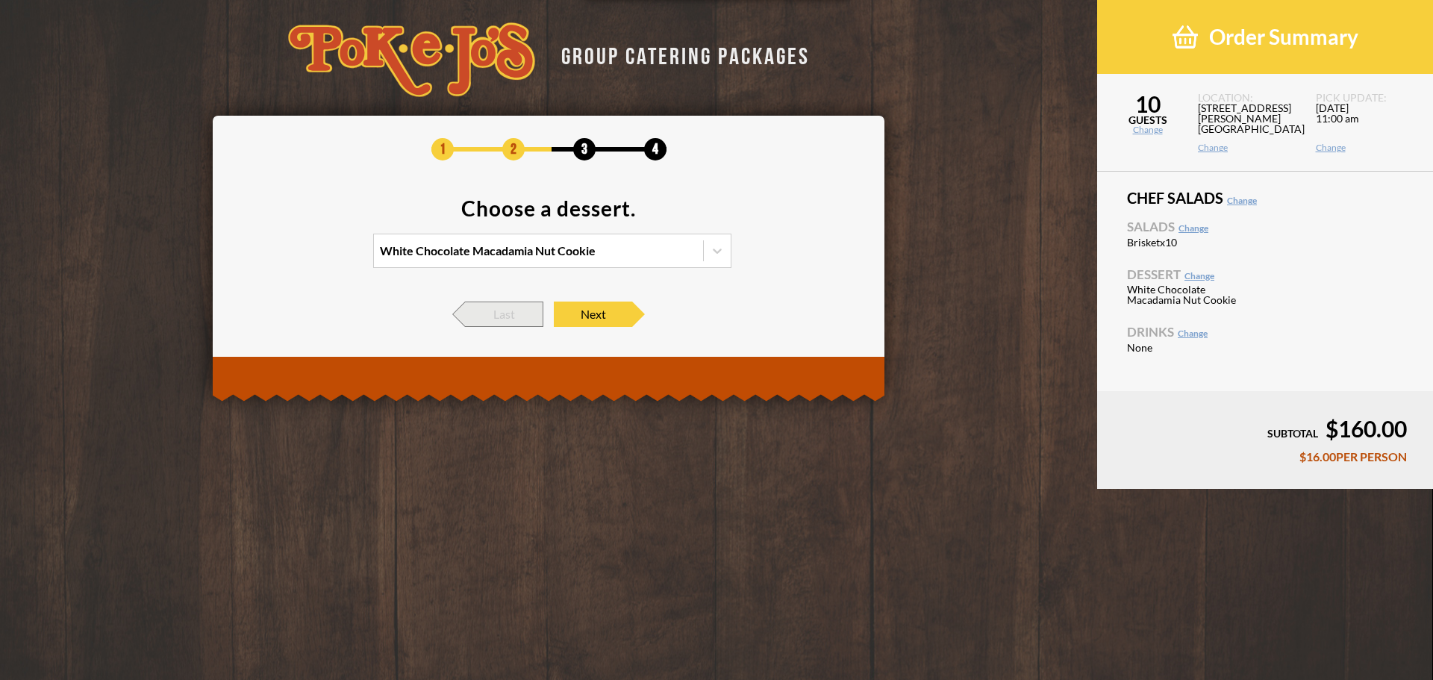
click at [508, 307] on span "Last" at bounding box center [504, 314] width 78 height 25
